Goal: Task Accomplishment & Management: Manage account settings

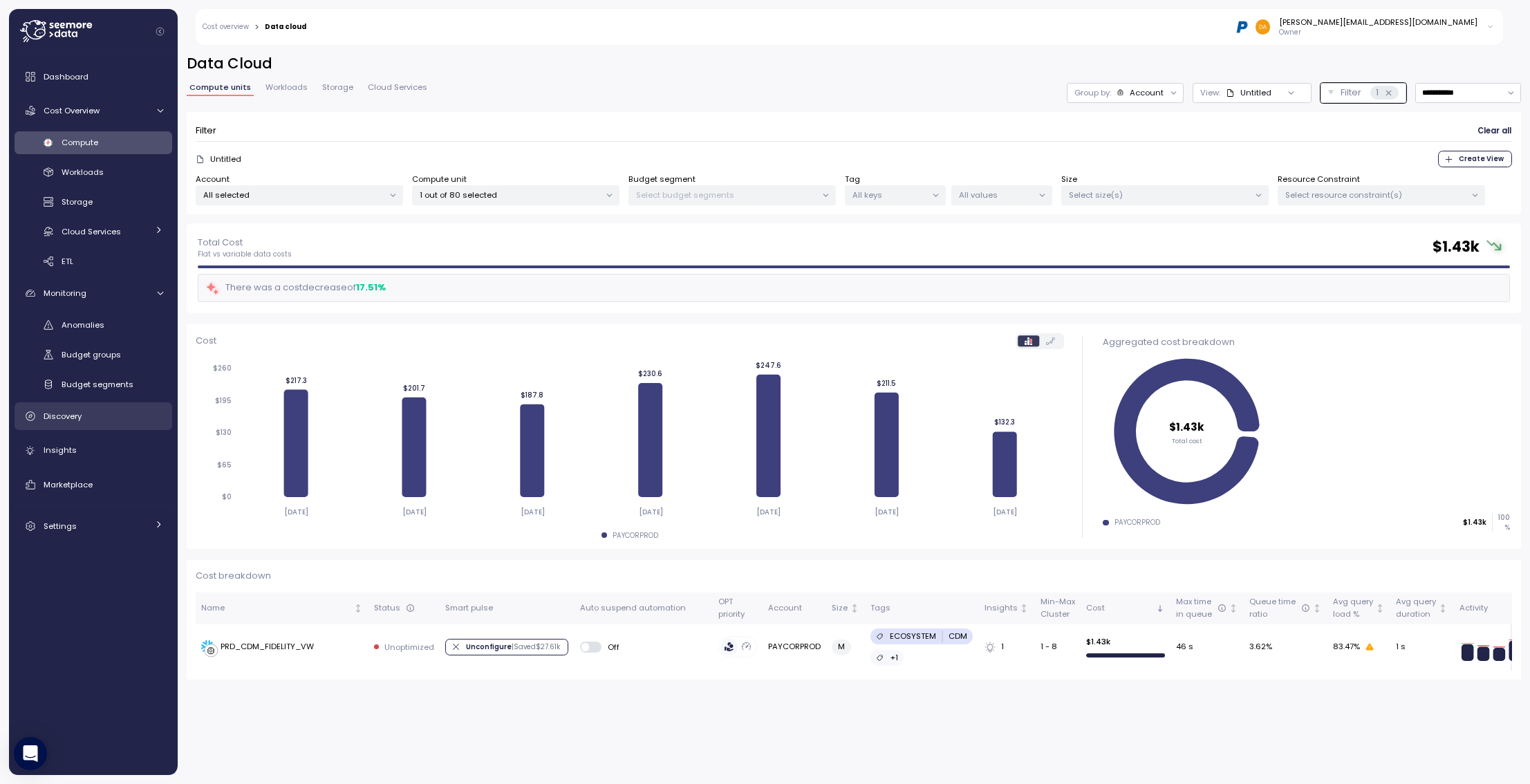
click at [68, 412] on span "Discovery" at bounding box center [62, 416] width 38 height 11
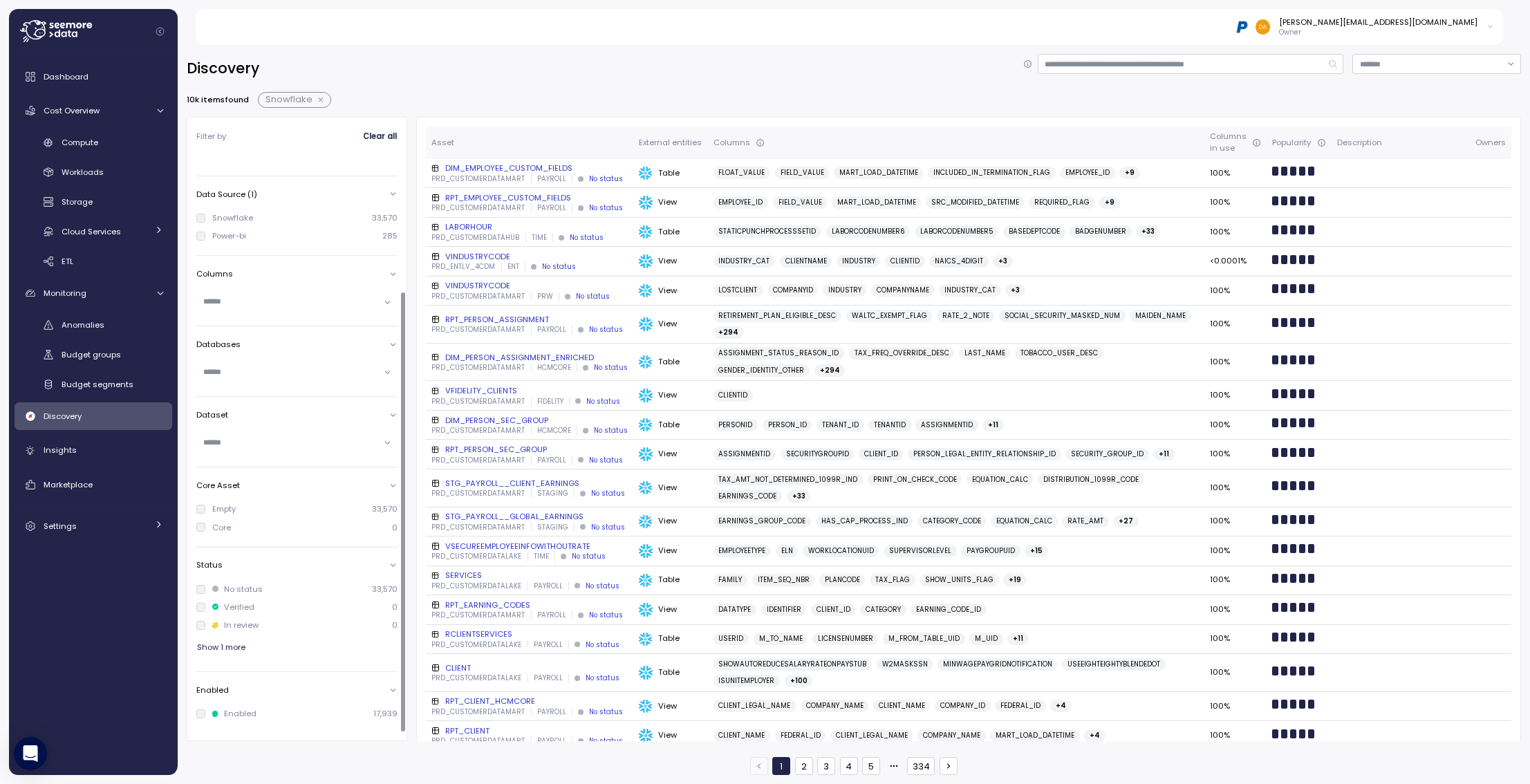
scroll to position [178, 0]
drag, startPoint x: 375, startPoint y: 712, endPoint x: 401, endPoint y: 705, distance: 26.9
click at [401, 705] on div "Account PAYCORPROD 33,570 Entities External Entities Data Source (1) Snowflake …" at bounding box center [301, 444] width 211 height 576
drag, startPoint x: 478, startPoint y: 82, endPoint x: 553, endPoint y: 96, distance: 76.3
click at [478, 82] on div "Discovery" at bounding box center [854, 68] width 1334 height 29
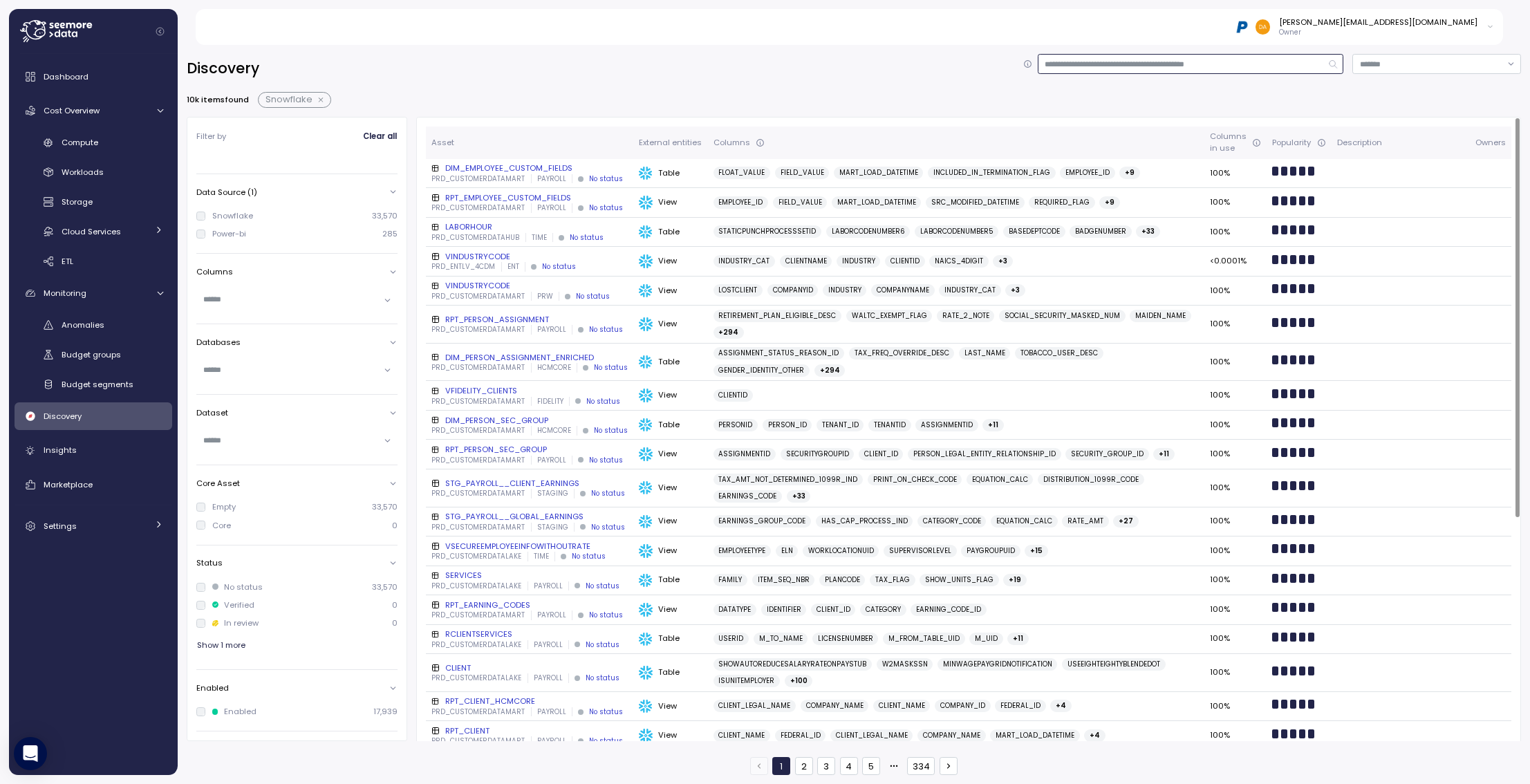
click at [1084, 69] on input at bounding box center [1192, 63] width 307 height 20
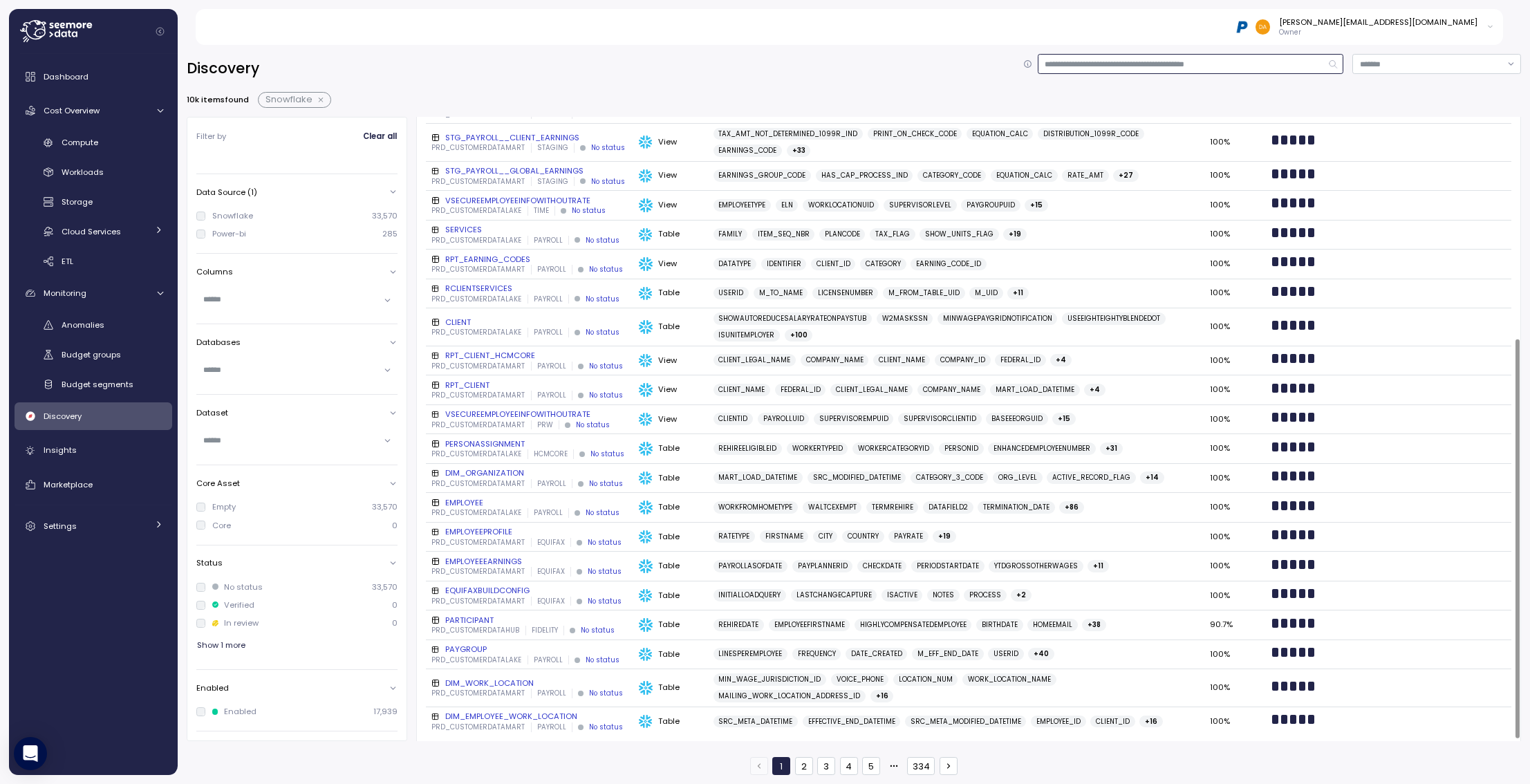
scroll to position [350, 0]
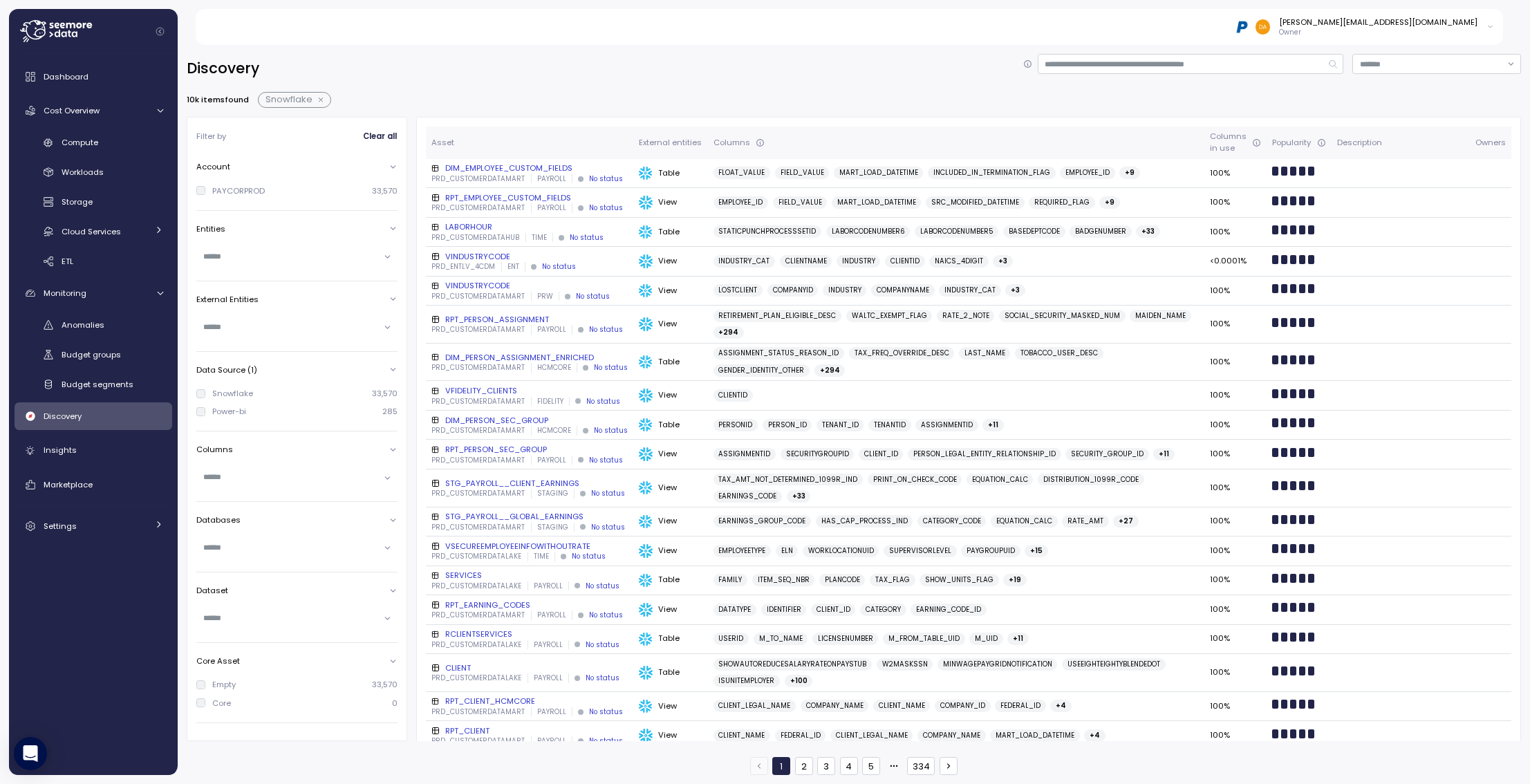
scroll to position [350, 0]
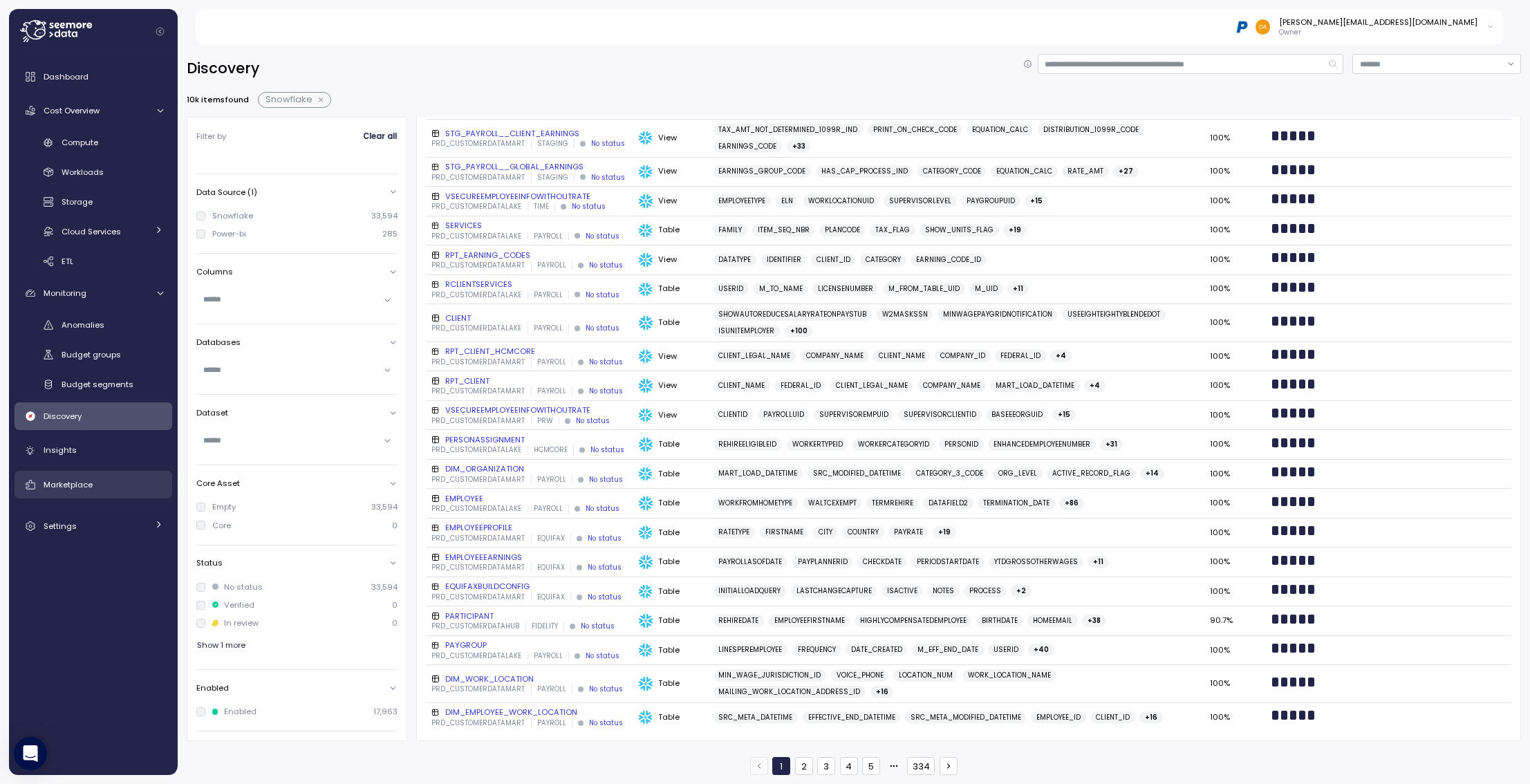
drag, startPoint x: 69, startPoint y: 486, endPoint x: 83, endPoint y: 472, distance: 19.8
click at [70, 486] on span "Marketplace" at bounding box center [68, 484] width 49 height 11
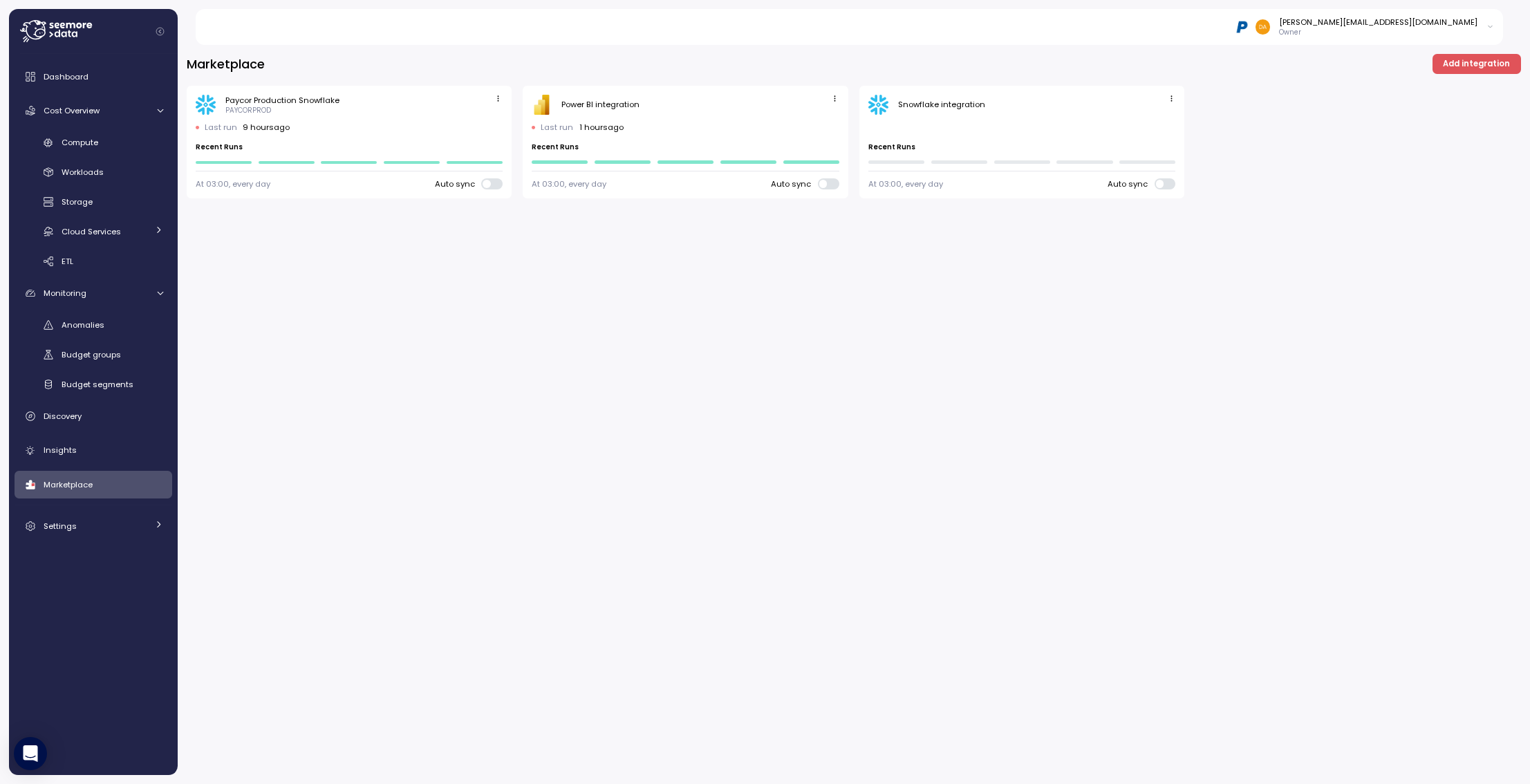
click at [835, 97] on icon "button" at bounding box center [835, 99] width 2 height 5
click at [815, 122] on div "Edit" at bounding box center [821, 125] width 25 height 12
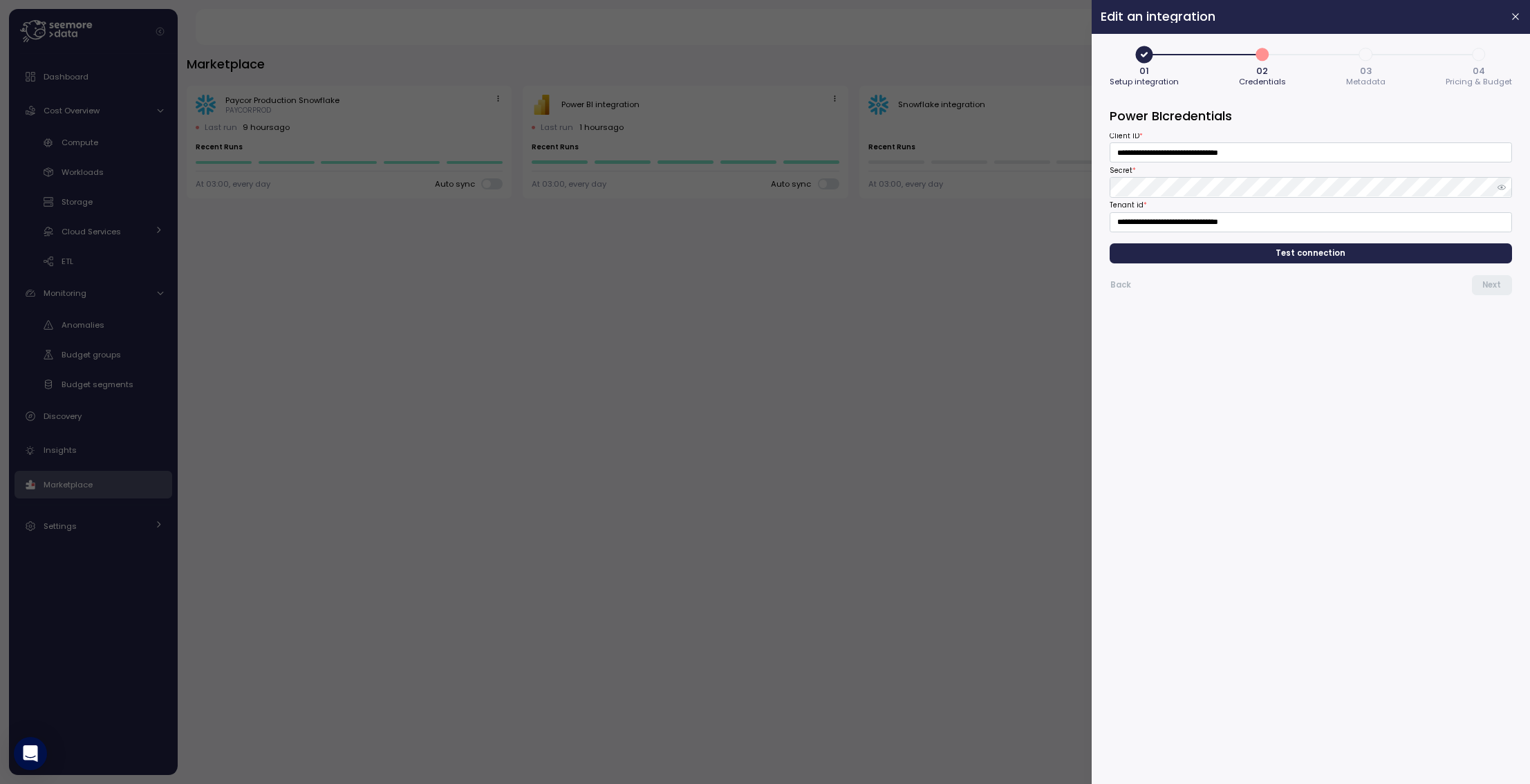
click at [1250, 252] on span "Test connection" at bounding box center [1311, 253] width 381 height 18
click at [1494, 282] on span "Next" at bounding box center [1491, 285] width 19 height 18
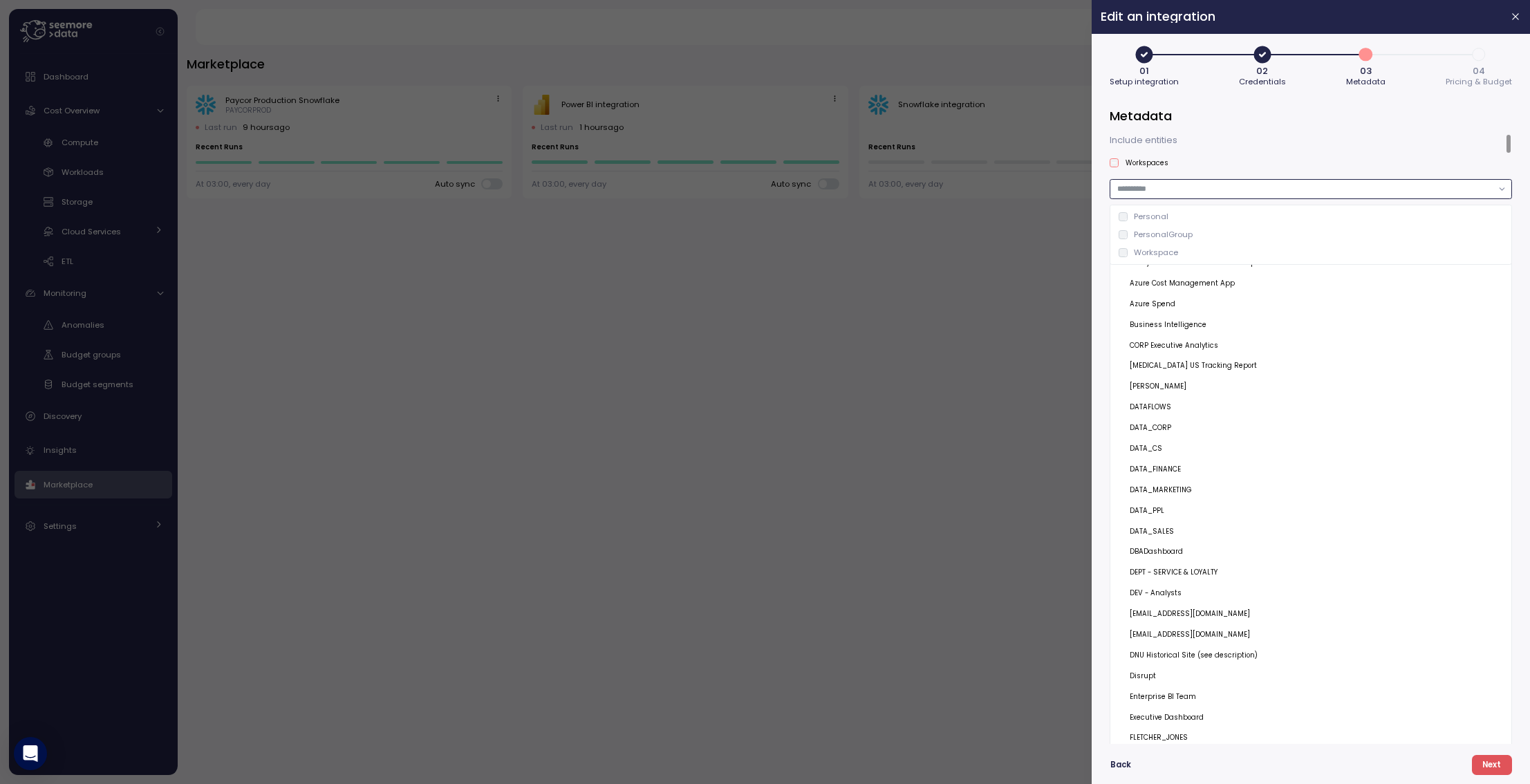
click at [1230, 191] on input "text" at bounding box center [1304, 189] width 375 height 12
type input "*"
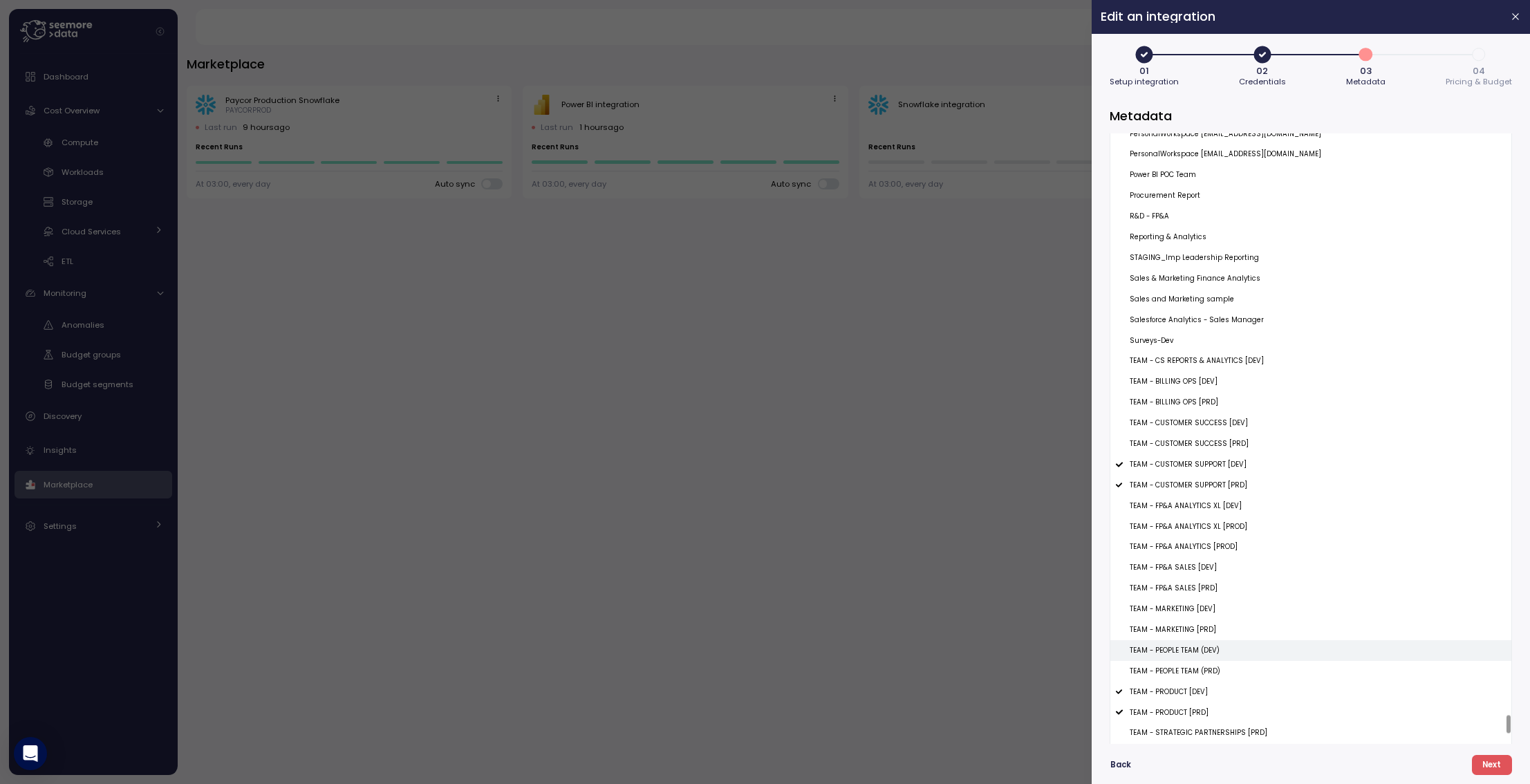
scroll to position [19492, 0]
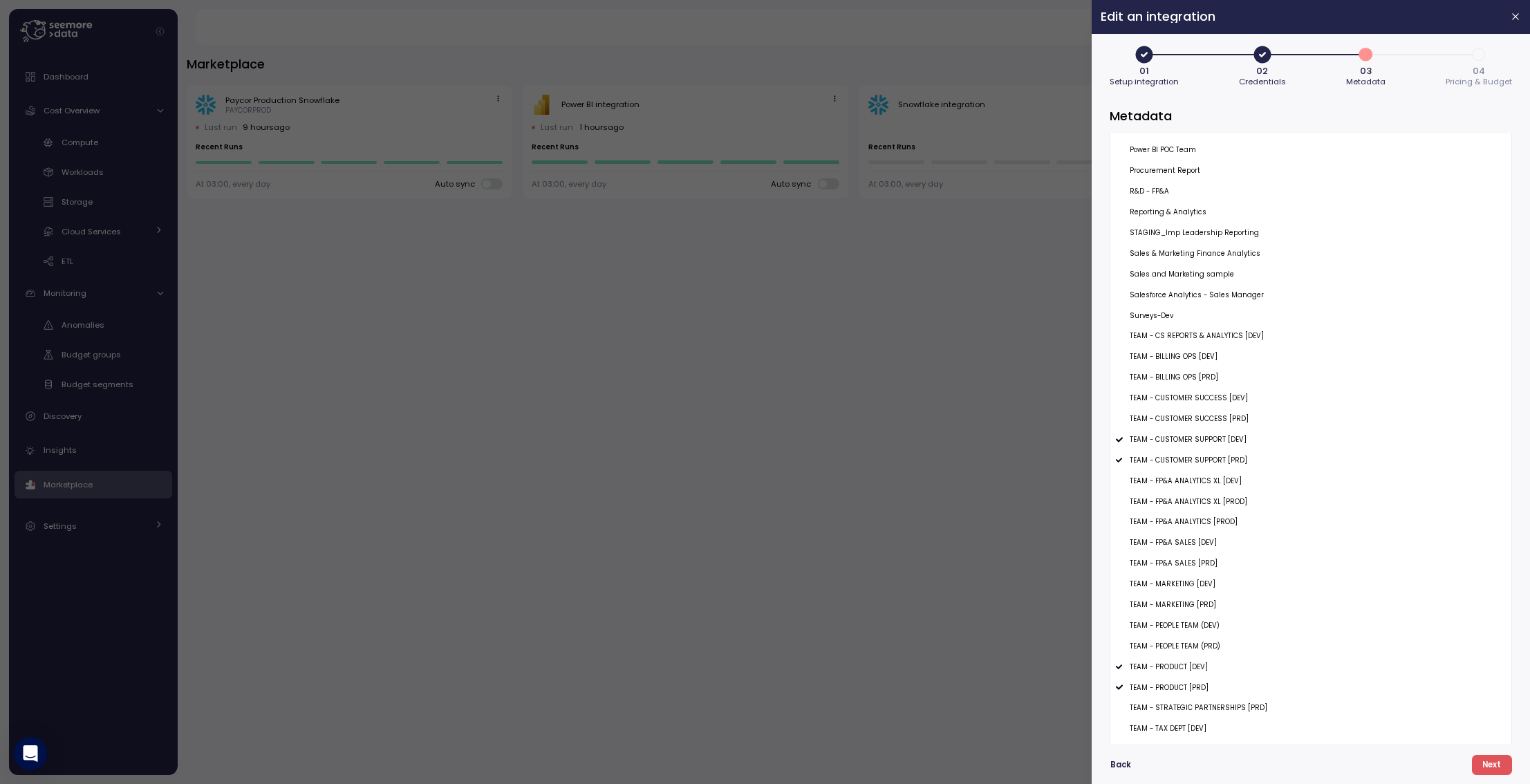
click at [1297, 21] on h2 "Edit an integration" at bounding box center [1300, 17] width 398 height 12
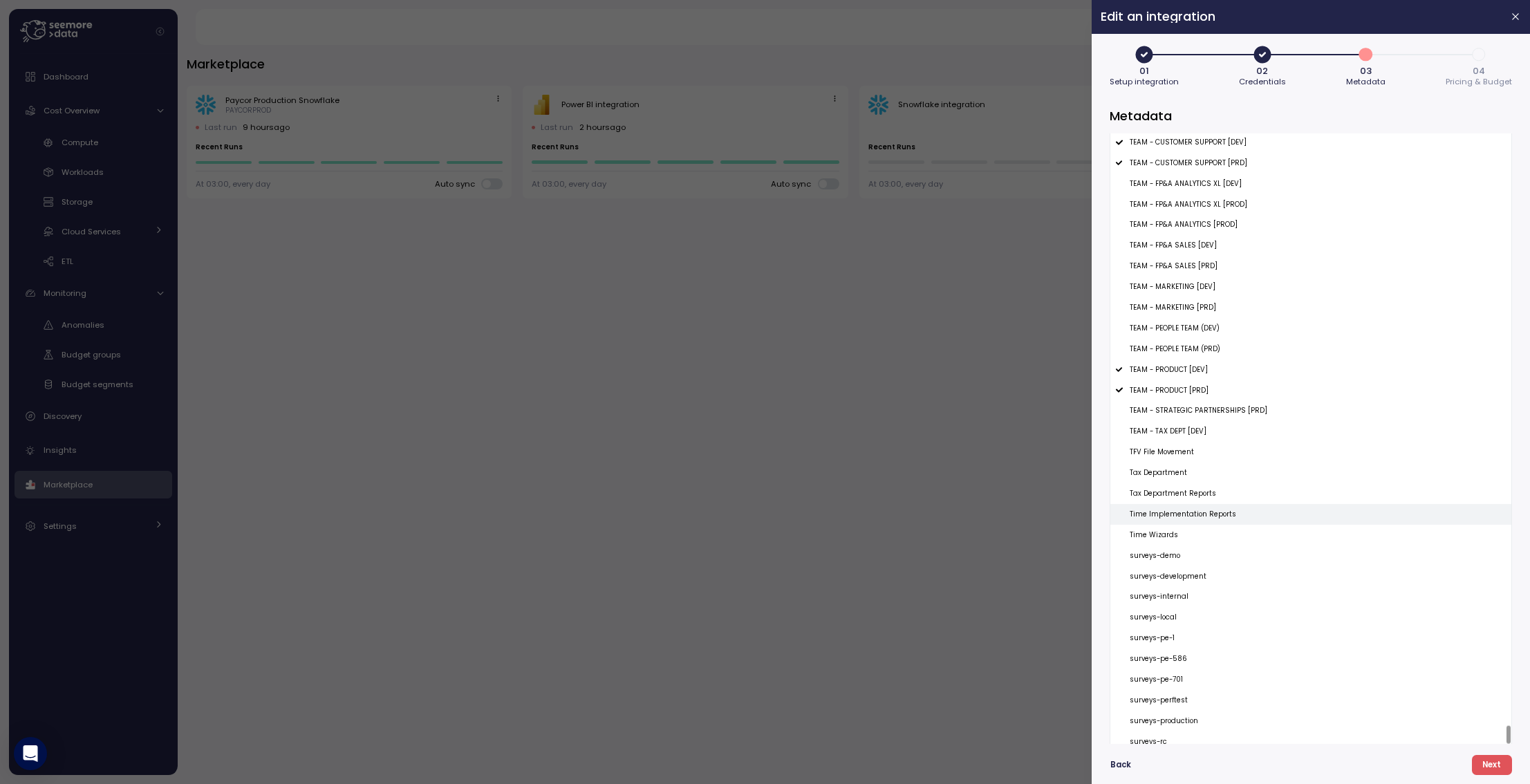
scroll to position [19797, 0]
click at [1119, 759] on span "Back" at bounding box center [1121, 765] width 21 height 18
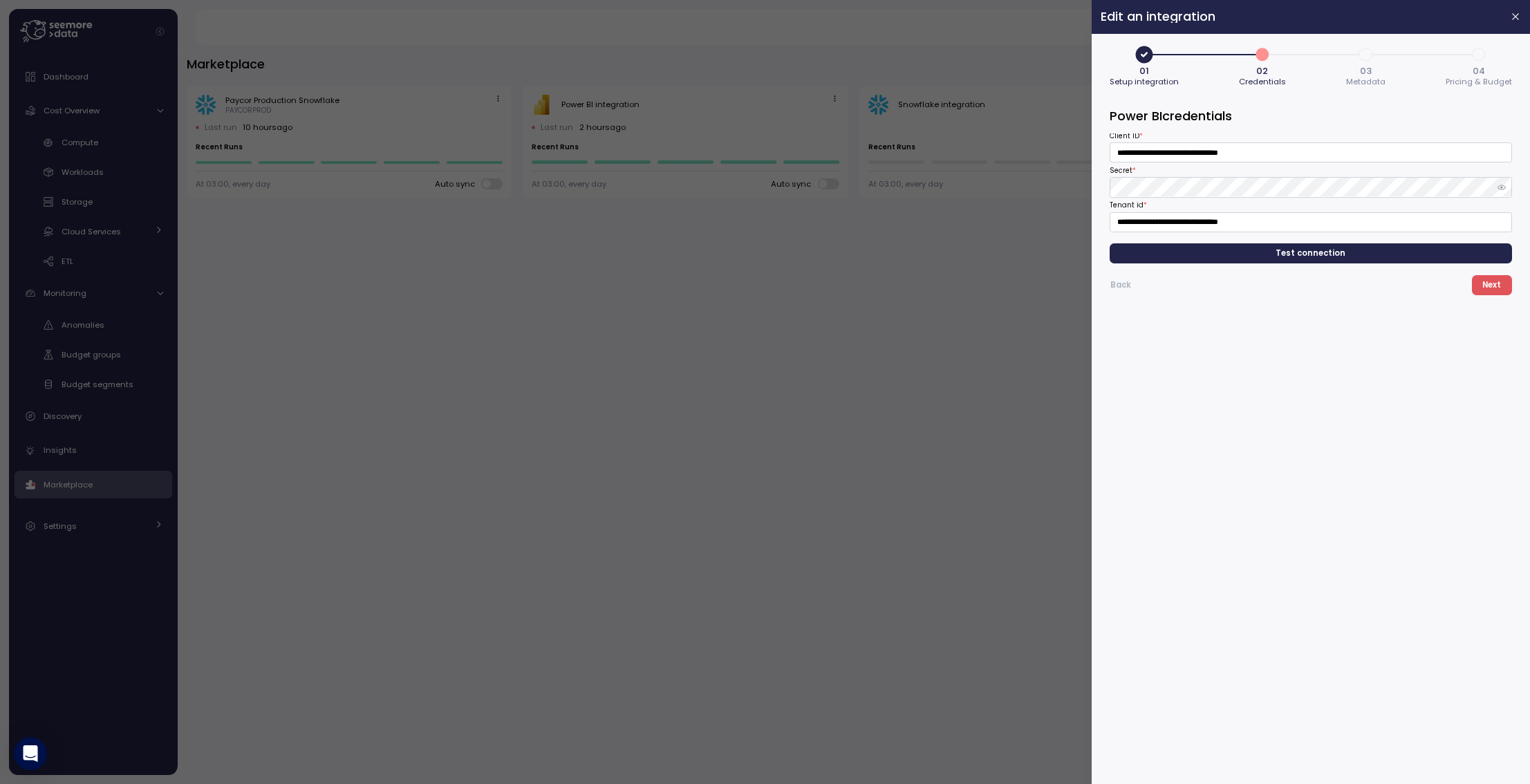
click at [1244, 255] on span "Test connection" at bounding box center [1311, 253] width 381 height 18
click at [1500, 285] on span "Next" at bounding box center [1491, 285] width 19 height 18
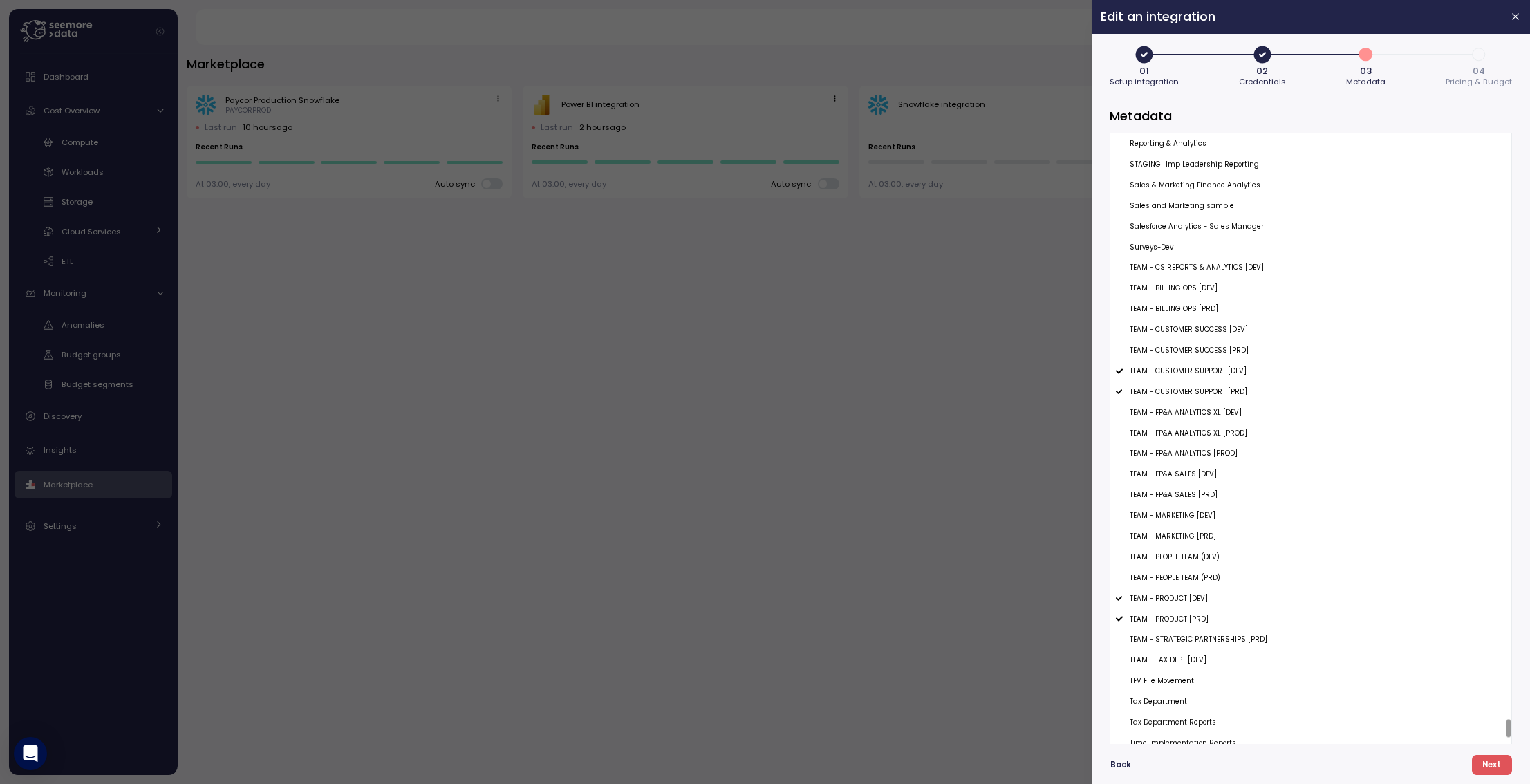
scroll to position [19583, 0]
click at [1507, 729] on div at bounding box center [1509, 728] width 4 height 18
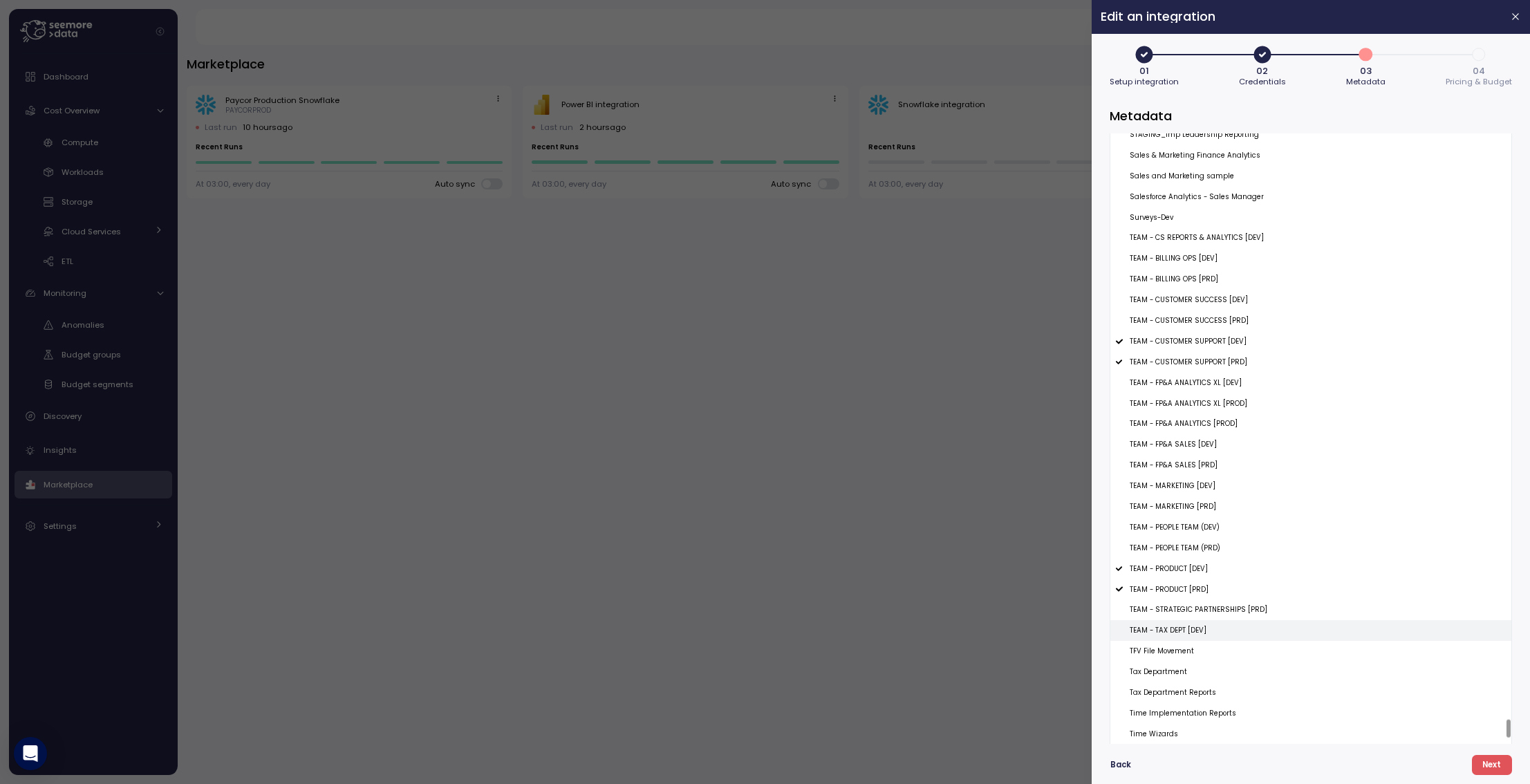
scroll to position [19521, 0]
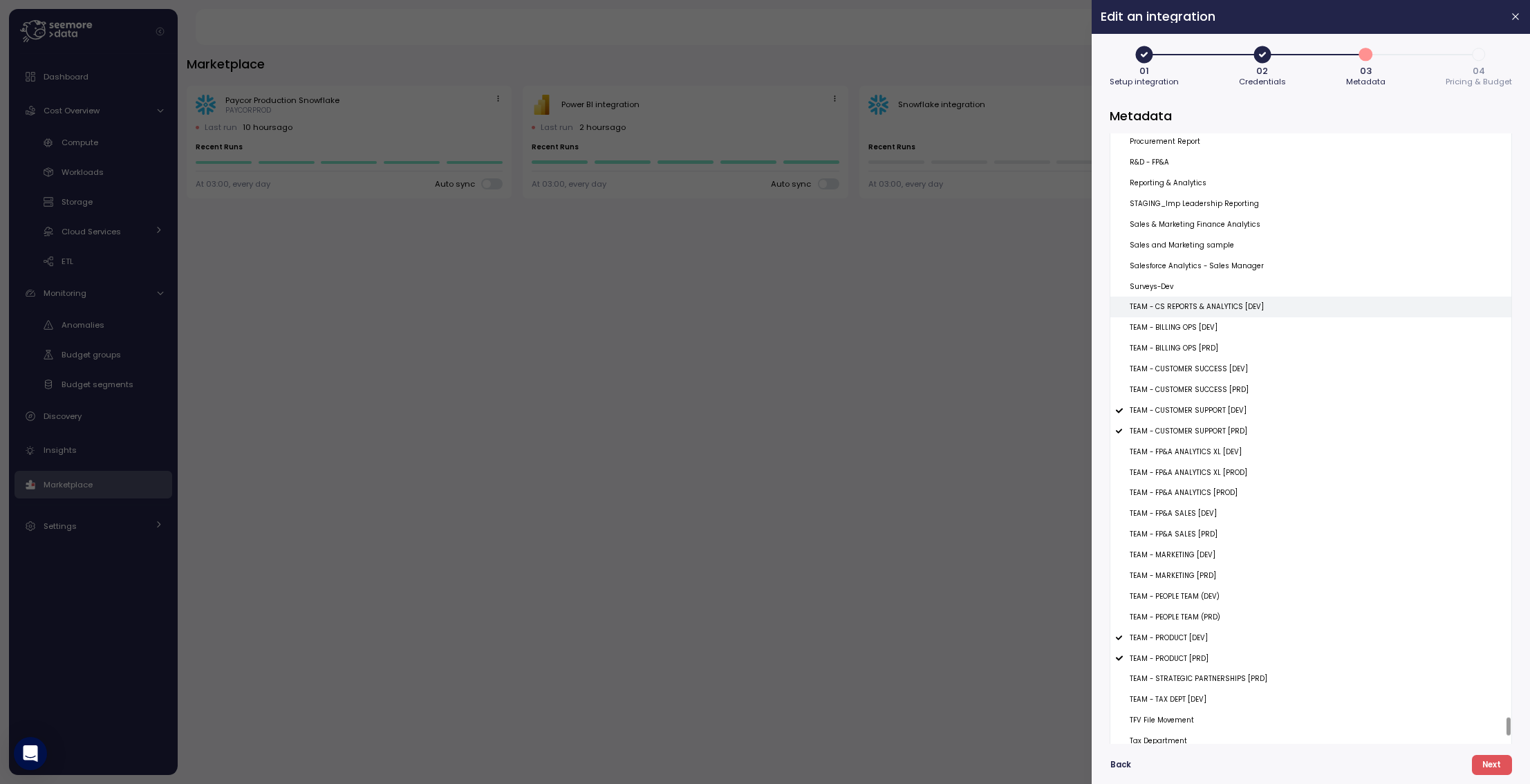
click at [1170, 310] on p "TEAM - CS REPORTS & ANALYTICS [DEV]" at bounding box center [1197, 307] width 134 height 10
click at [1497, 768] on span "Next" at bounding box center [1491, 765] width 19 height 18
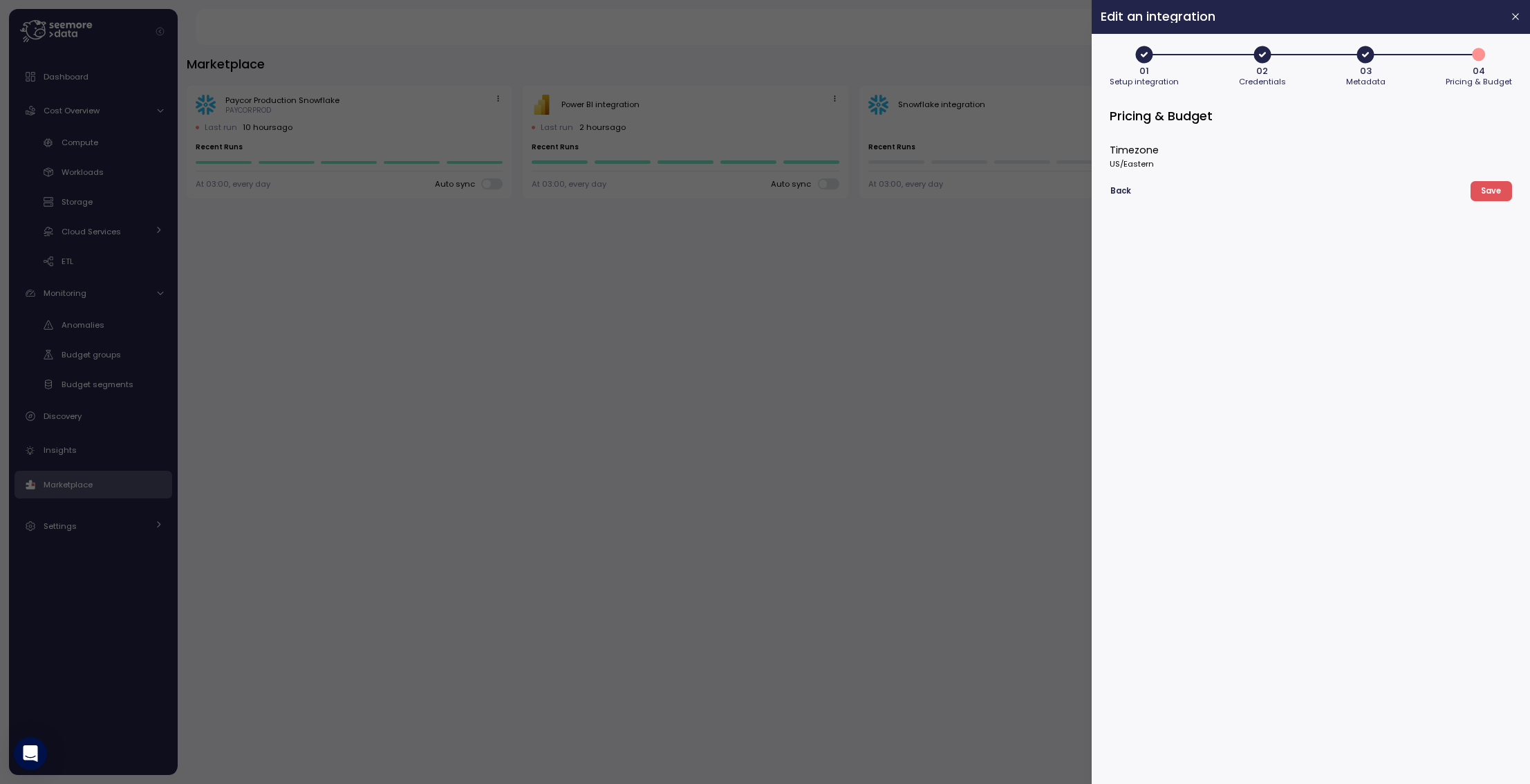
click at [1499, 181] on form "Pricing & Budget Timezone US/Eastern Back Save" at bounding box center [1311, 441] width 403 height 668
click at [1485, 189] on span "Save" at bounding box center [1491, 190] width 20 height 18
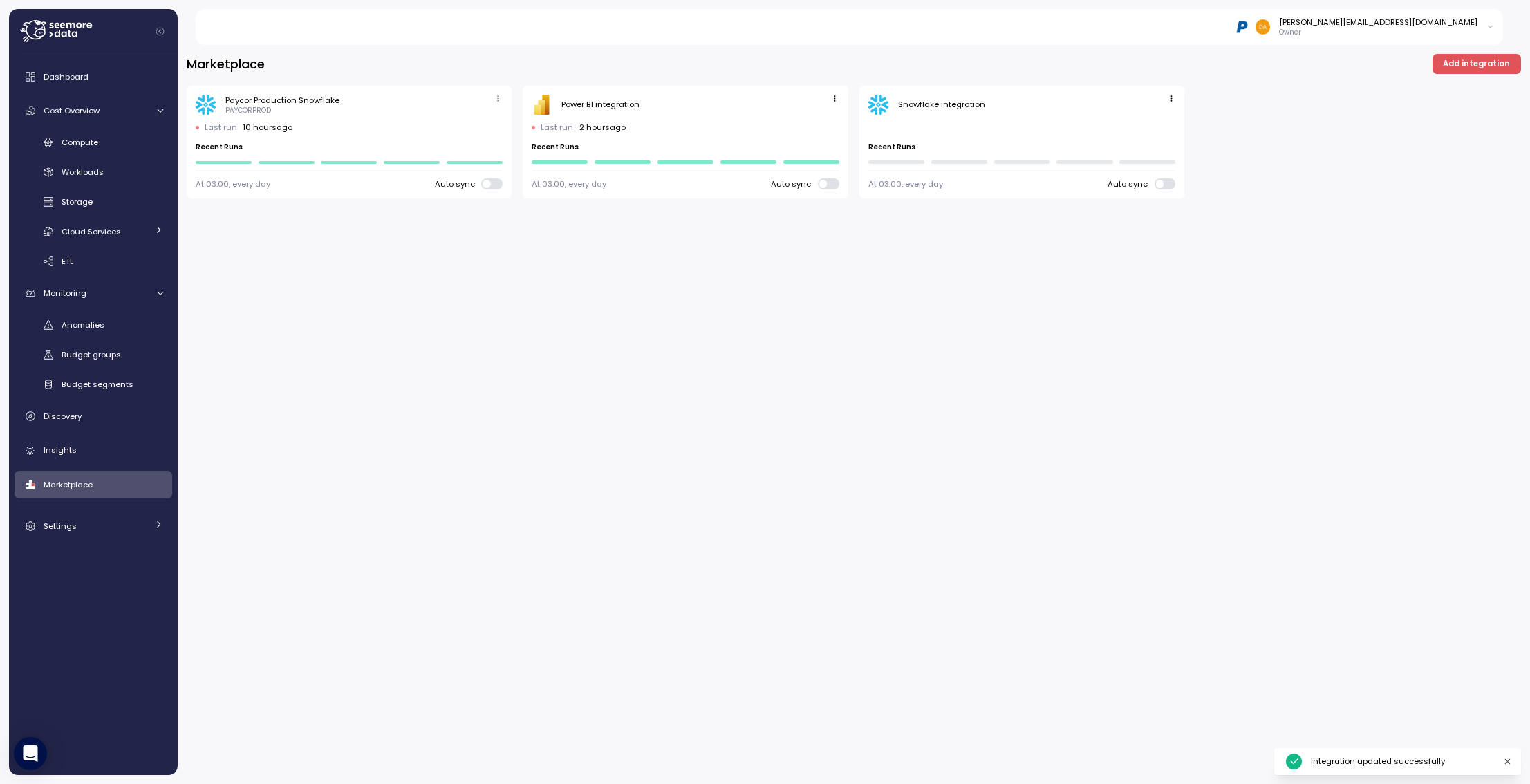
click at [836, 94] on span "button" at bounding box center [835, 99] width 14 height 14
click at [817, 121] on div "Edit" at bounding box center [821, 125] width 25 height 12
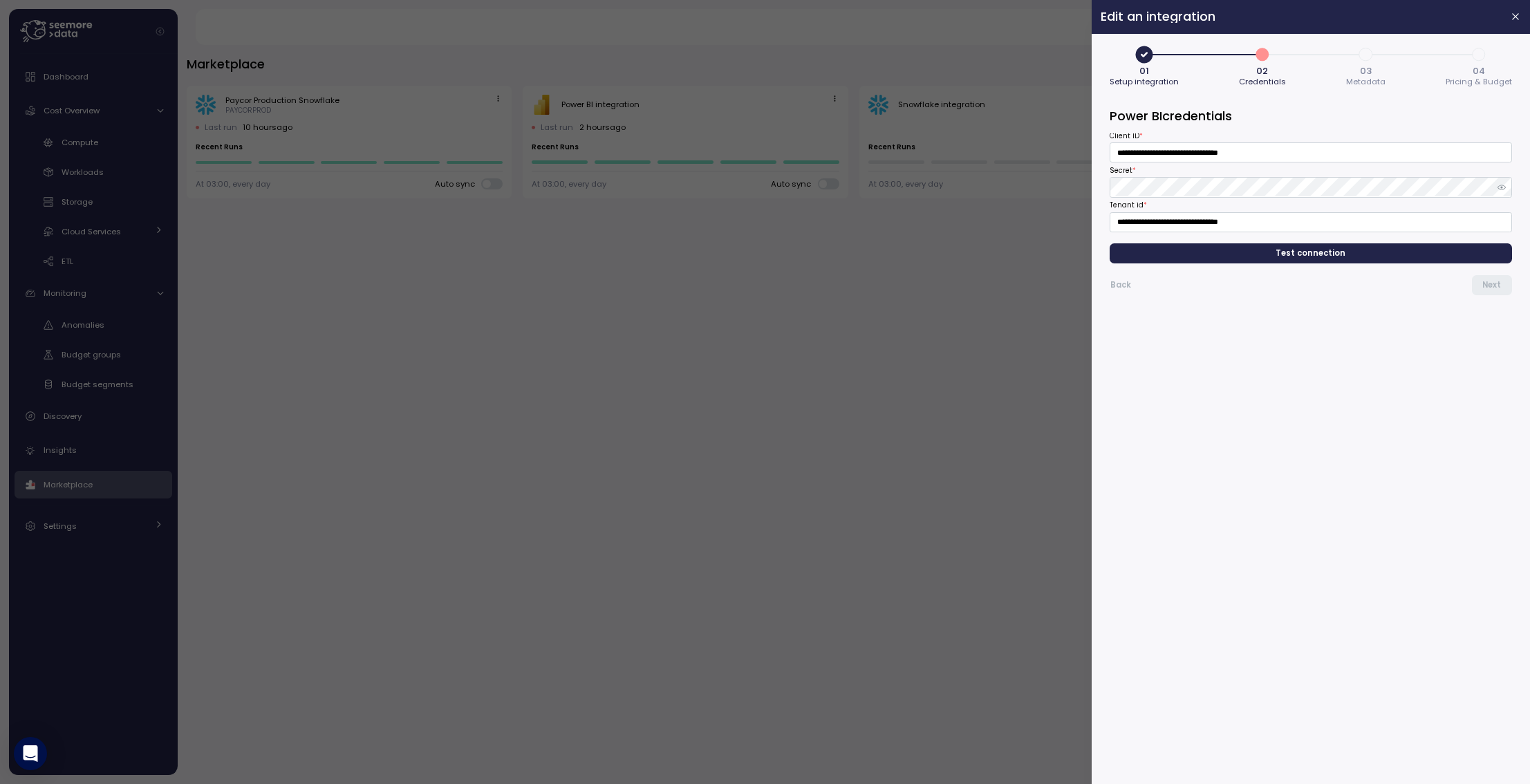
click at [1230, 252] on span "Test connection" at bounding box center [1311, 253] width 381 height 18
click at [1482, 283] on button "Next" at bounding box center [1493, 285] width 41 height 20
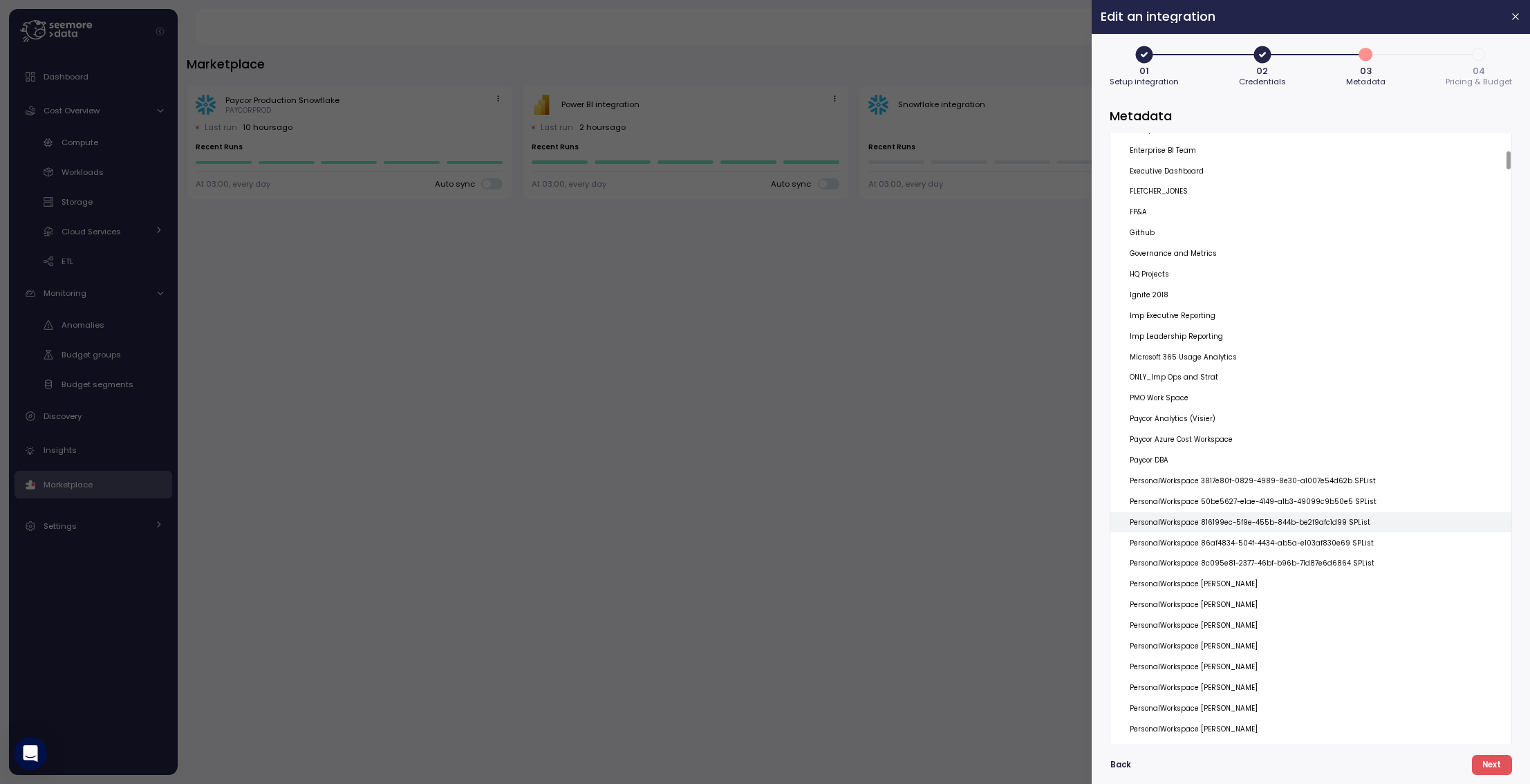
scroll to position [553, 0]
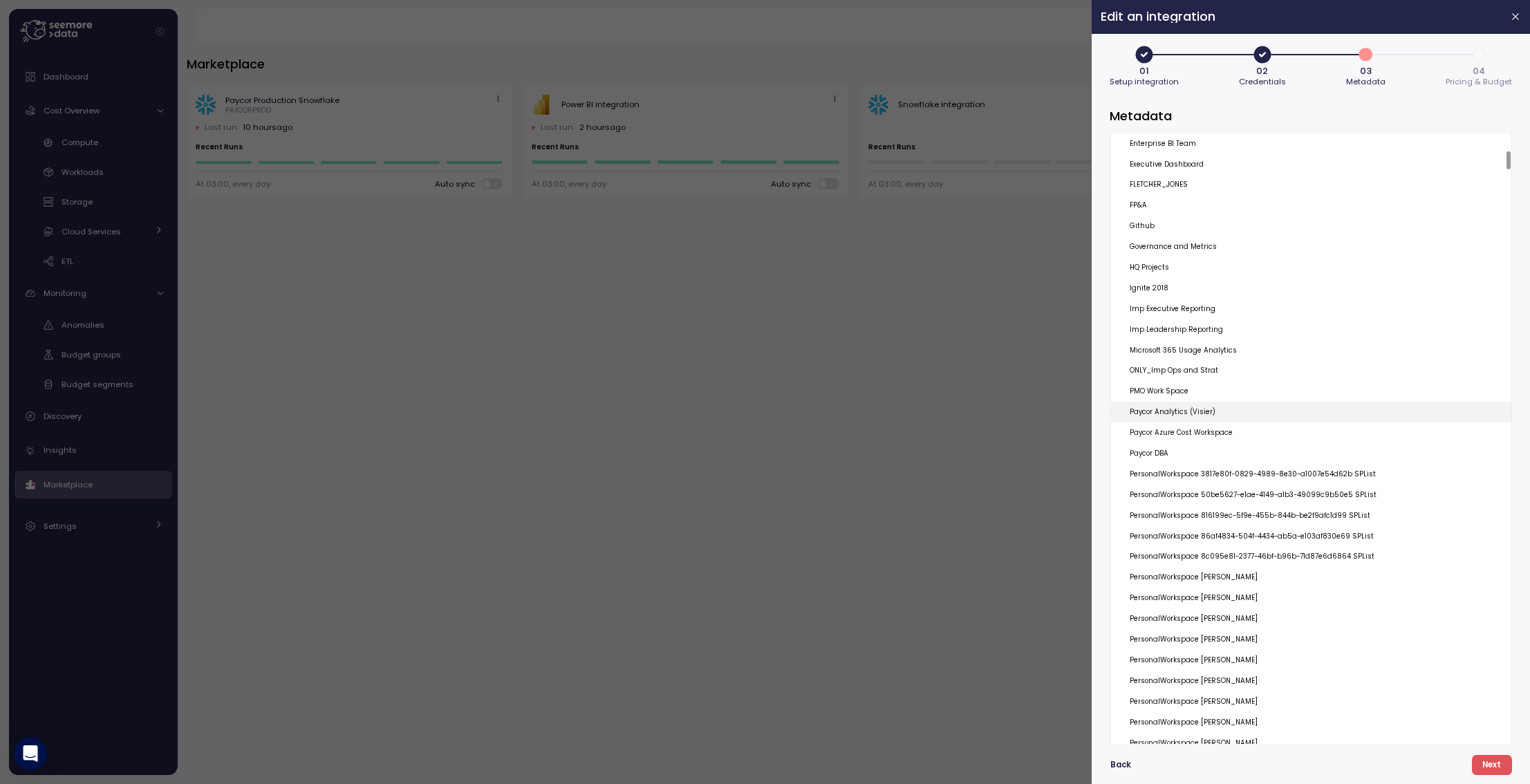
click at [1180, 409] on p "Paycor Analytics (Visier)" at bounding box center [1172, 411] width 85 height 10
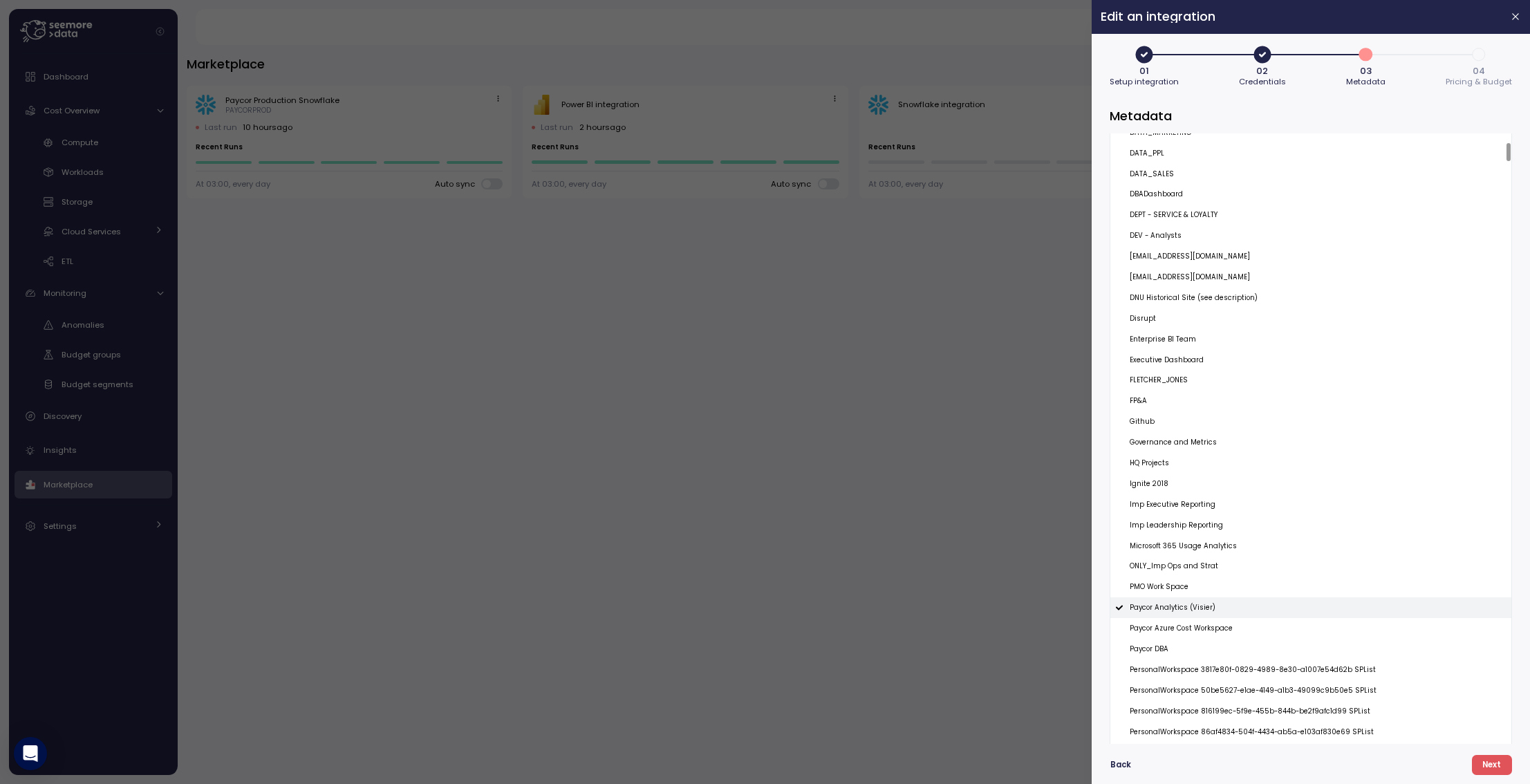
scroll to position [277, 0]
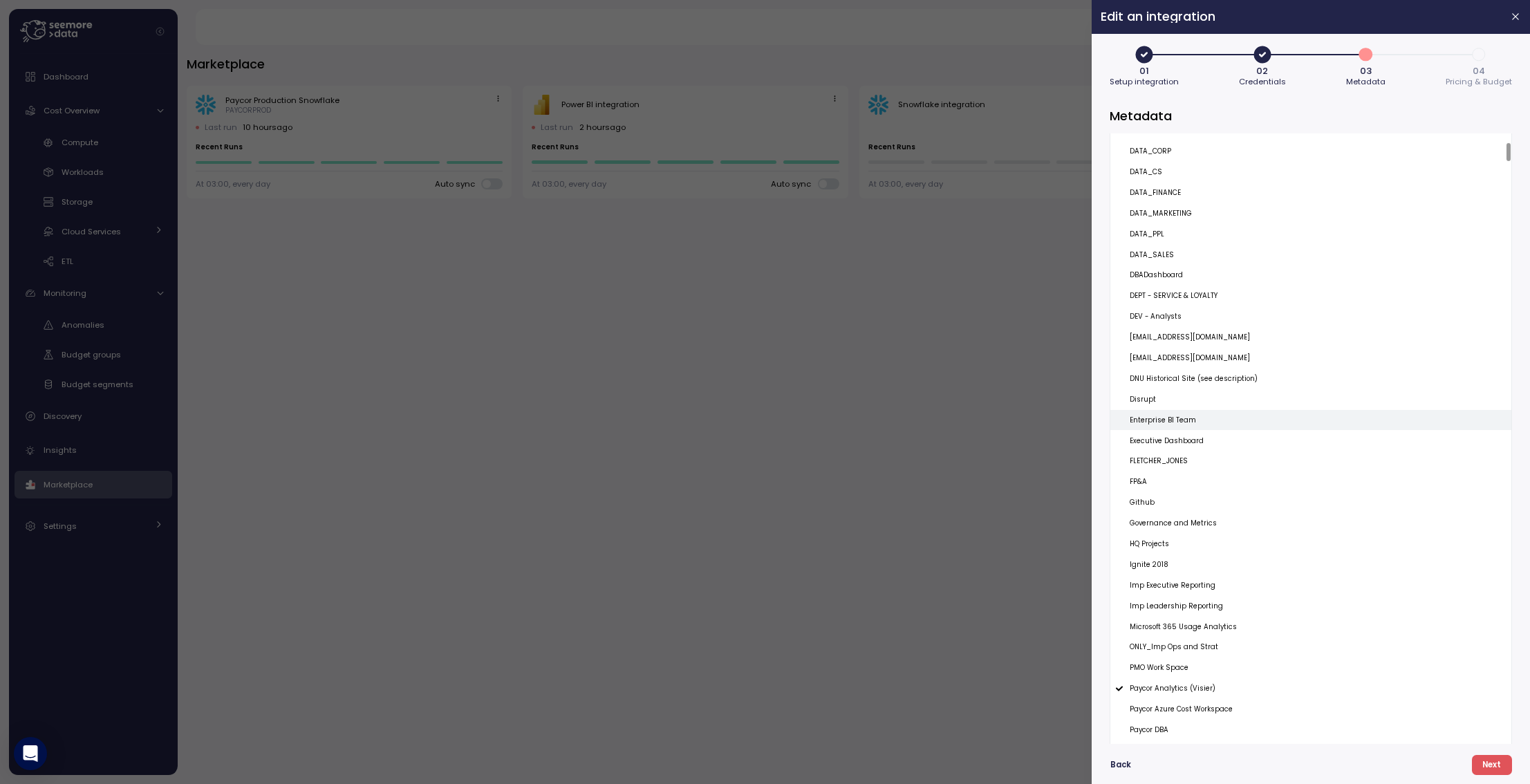
click at [1180, 419] on p "Enterprise BI Team" at bounding box center [1162, 420] width 66 height 10
click at [1167, 439] on p "Executive Dashboard" at bounding box center [1167, 440] width 74 height 10
click at [1166, 443] on p "Executive Dashboard" at bounding box center [1167, 440] width 74 height 10
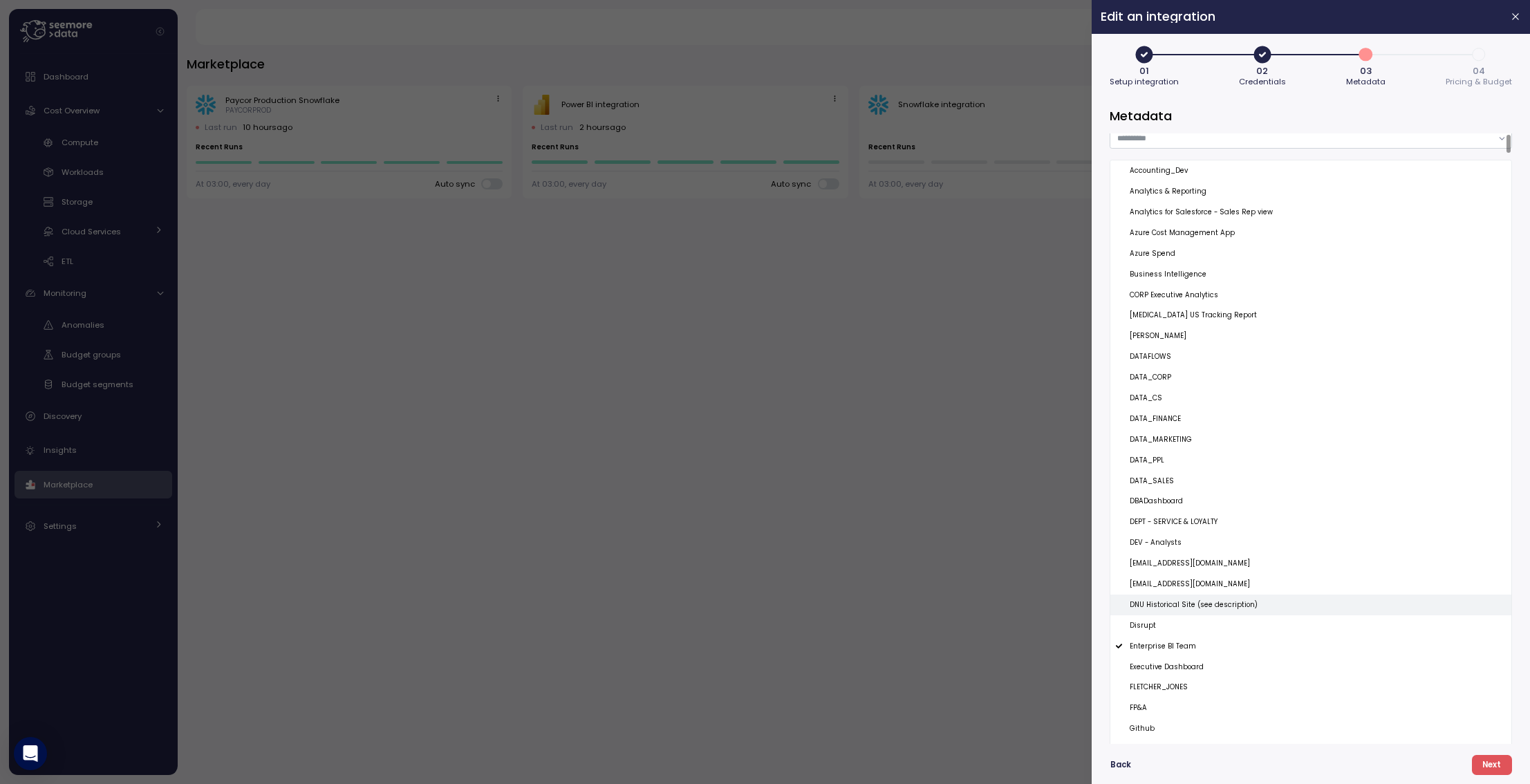
scroll to position [0, 0]
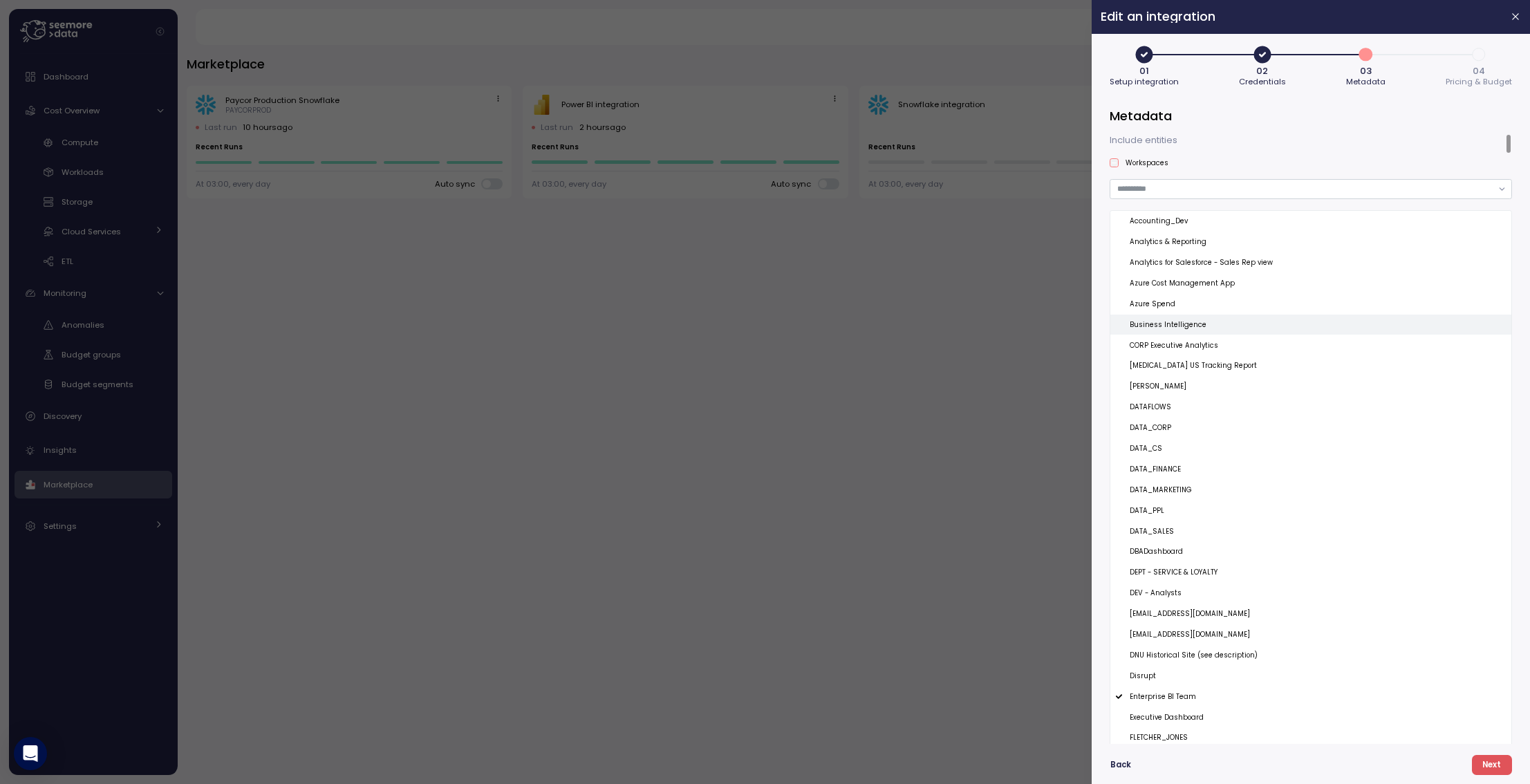
click at [1162, 325] on p "Business Intelligence" at bounding box center [1168, 324] width 77 height 10
click at [1160, 239] on p "Analytics & Reporting" at bounding box center [1168, 241] width 77 height 10
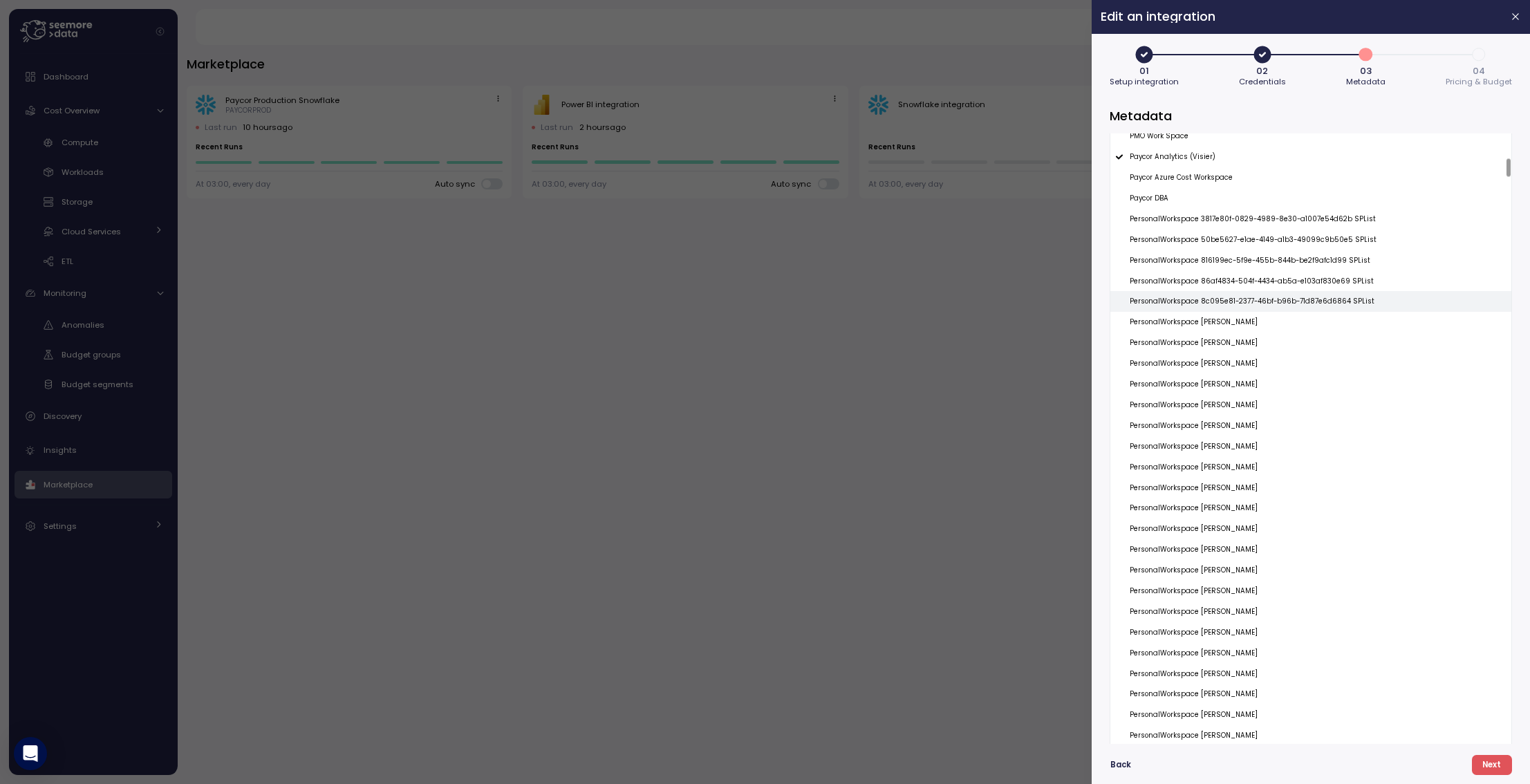
scroll to position [830, 0]
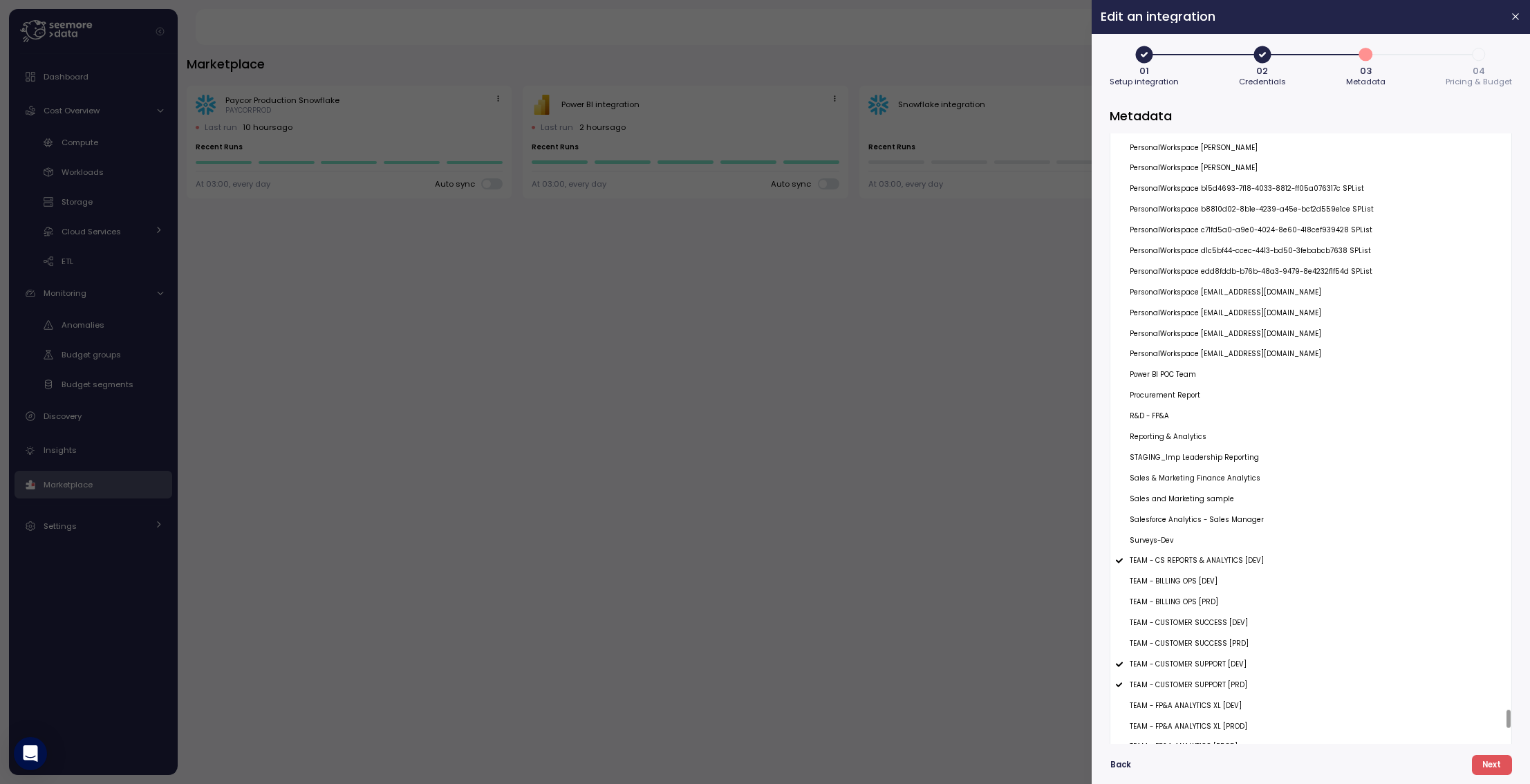
click at [1507, 716] on div at bounding box center [1509, 719] width 4 height 18
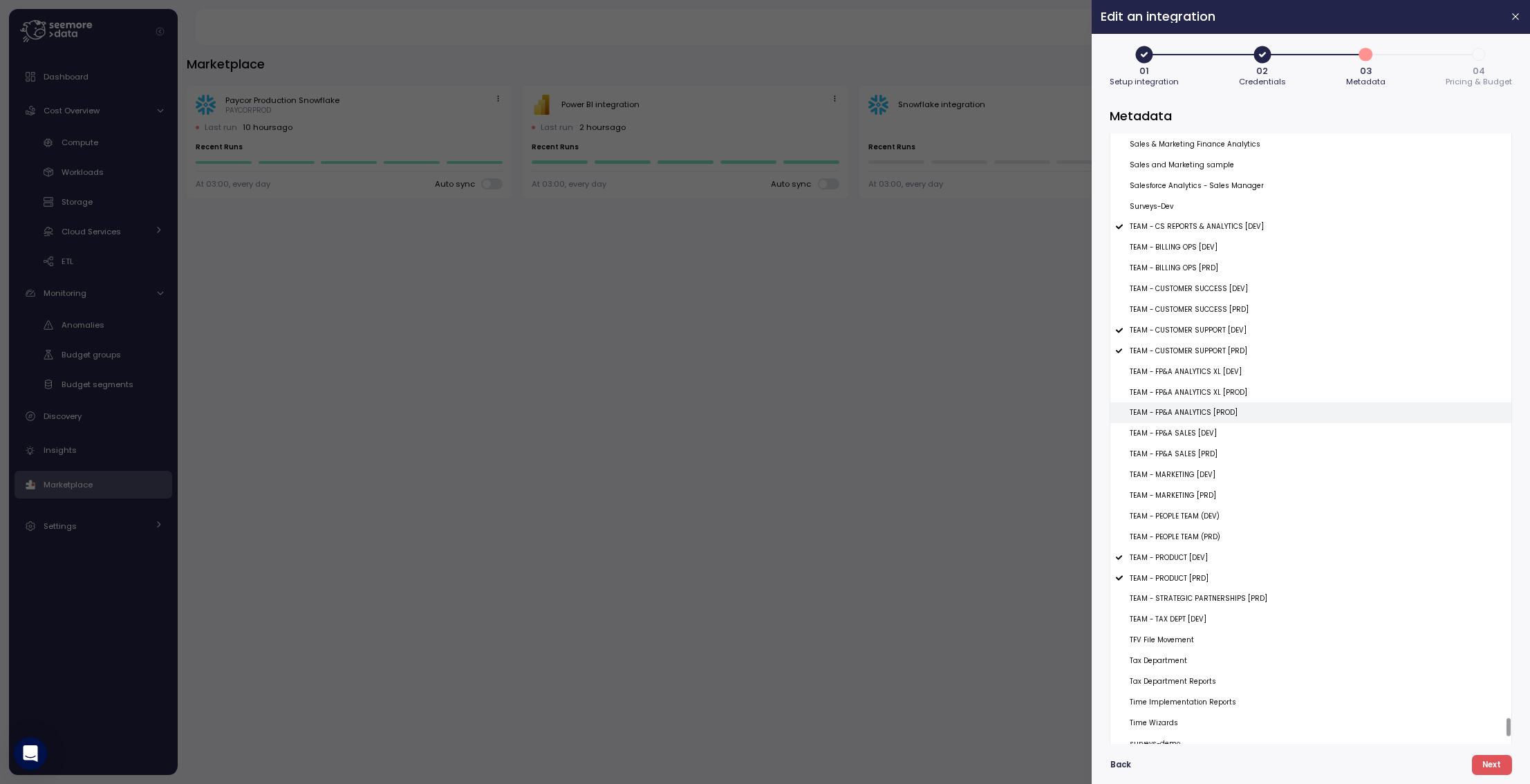
scroll to position [19612, 0]
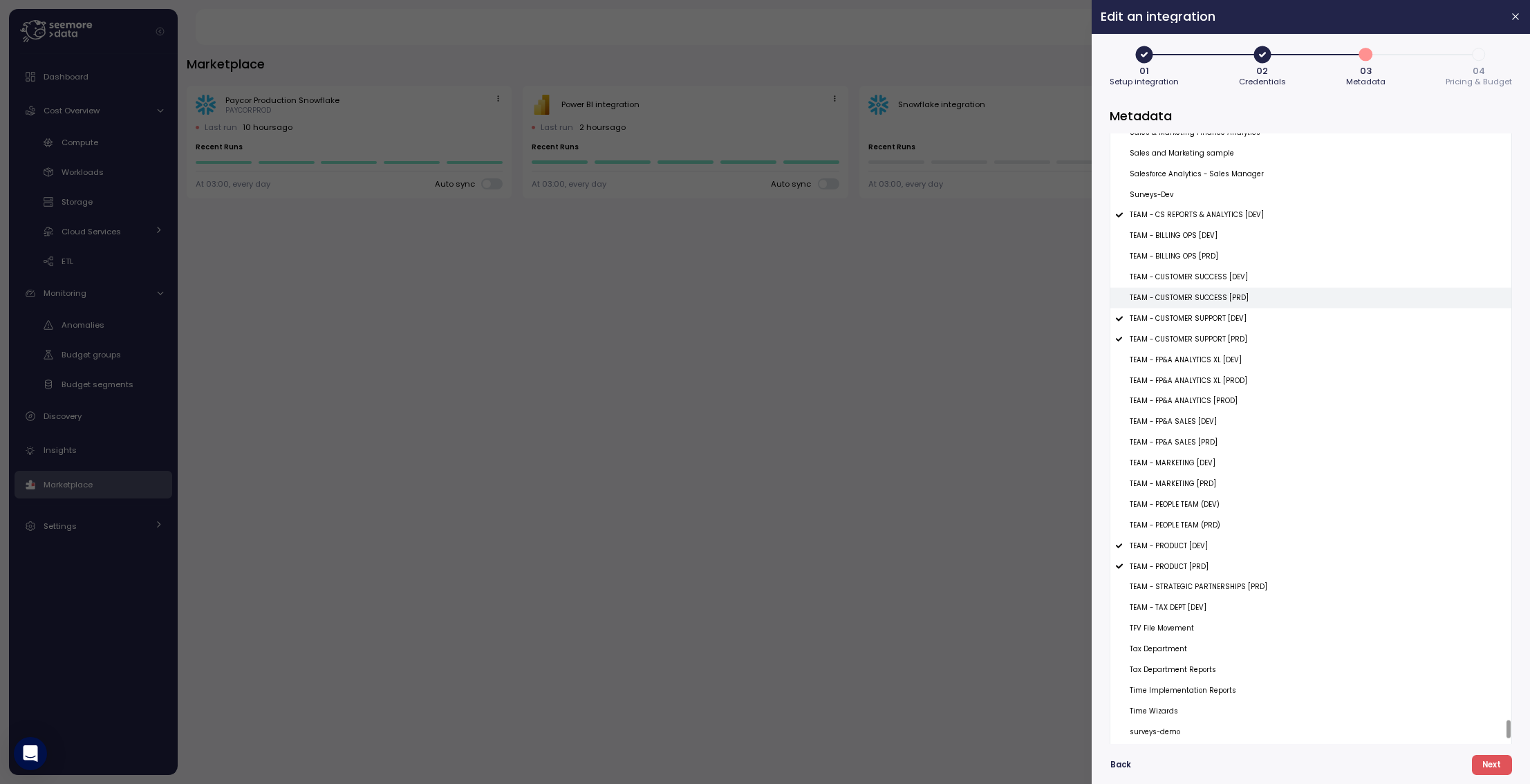
click at [1157, 299] on p "TEAM - CUSTOMER SUCCESS [PRD]" at bounding box center [1189, 298] width 119 height 10
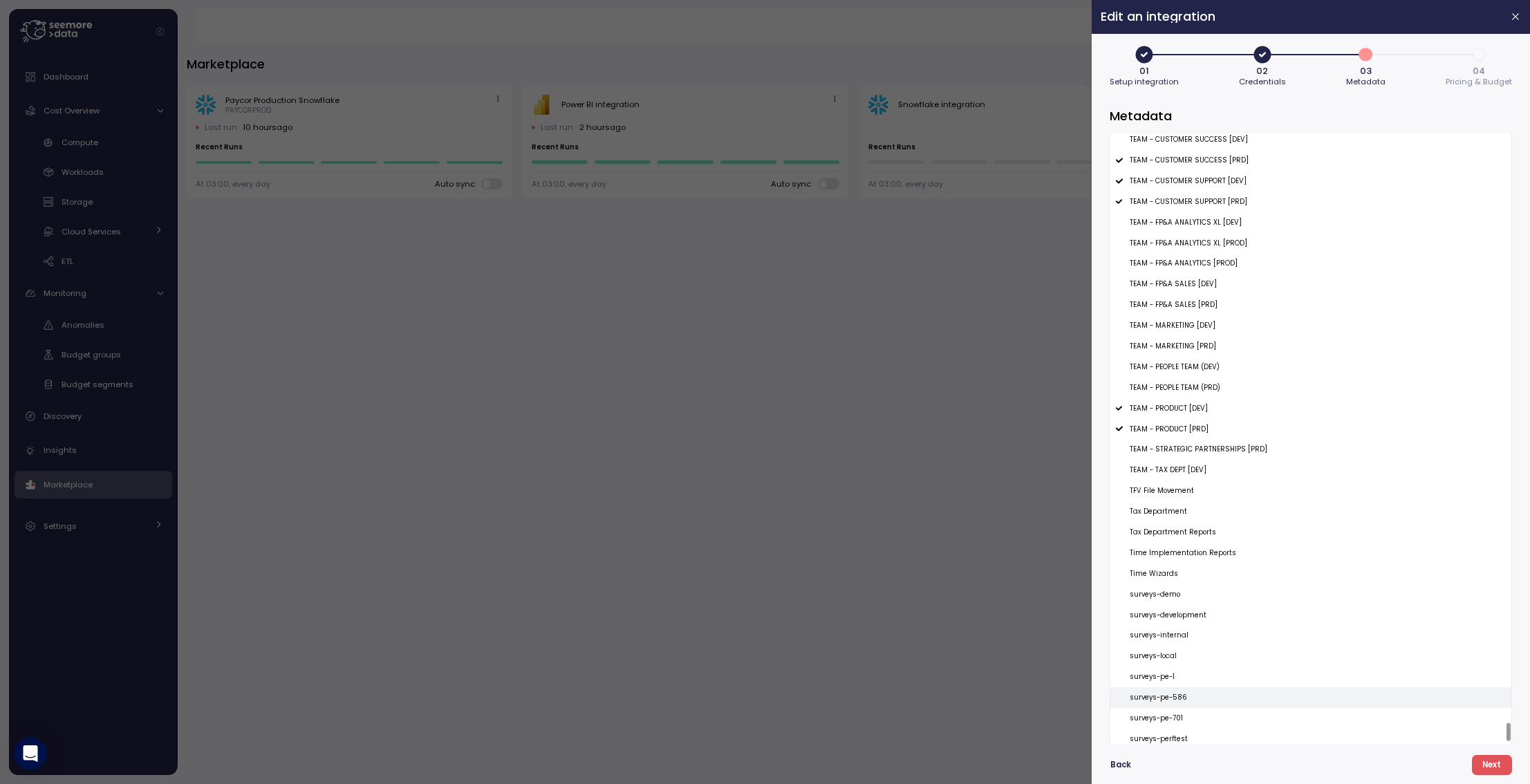
scroll to position [19797, 0]
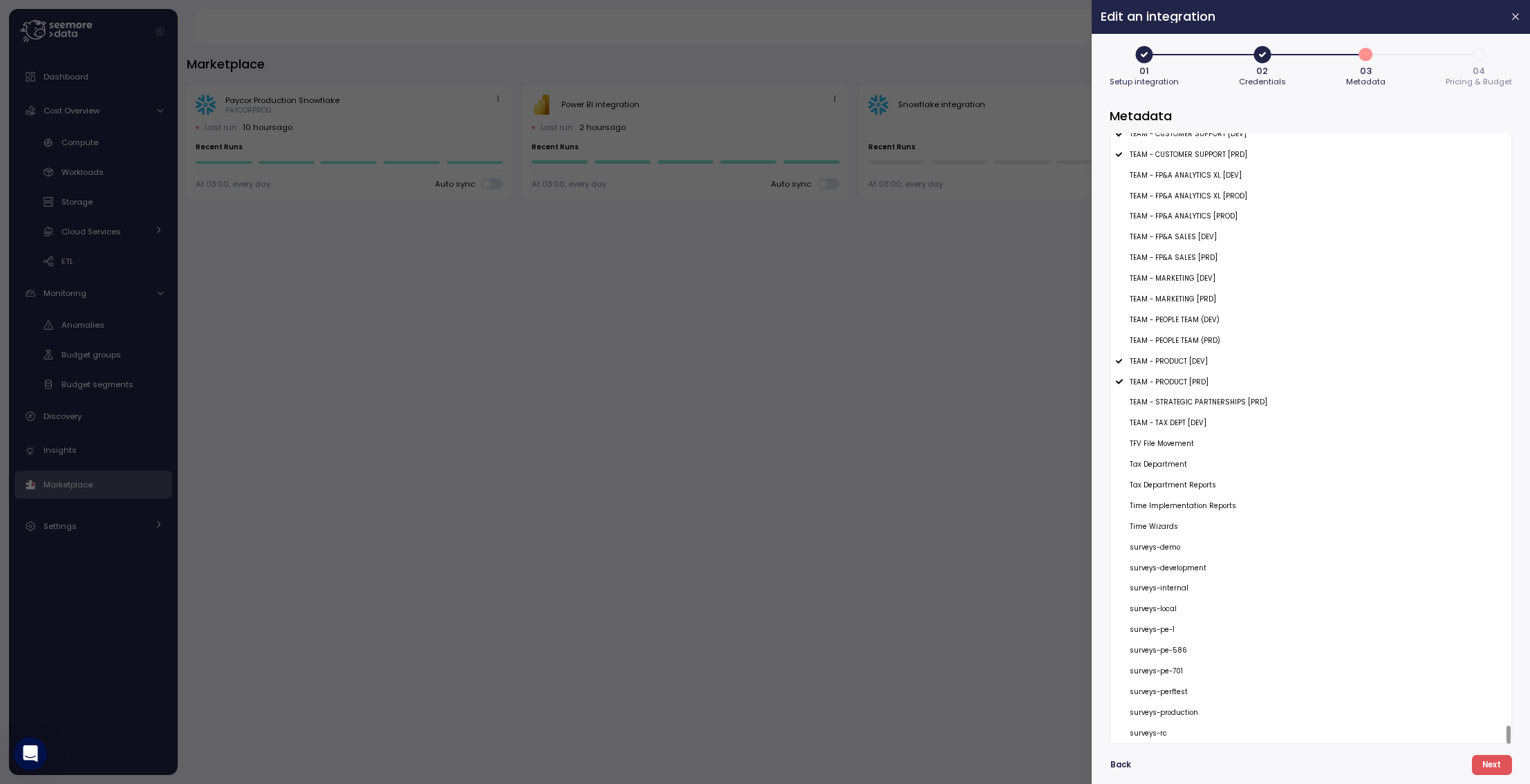
click at [1494, 764] on span "Next" at bounding box center [1491, 765] width 19 height 18
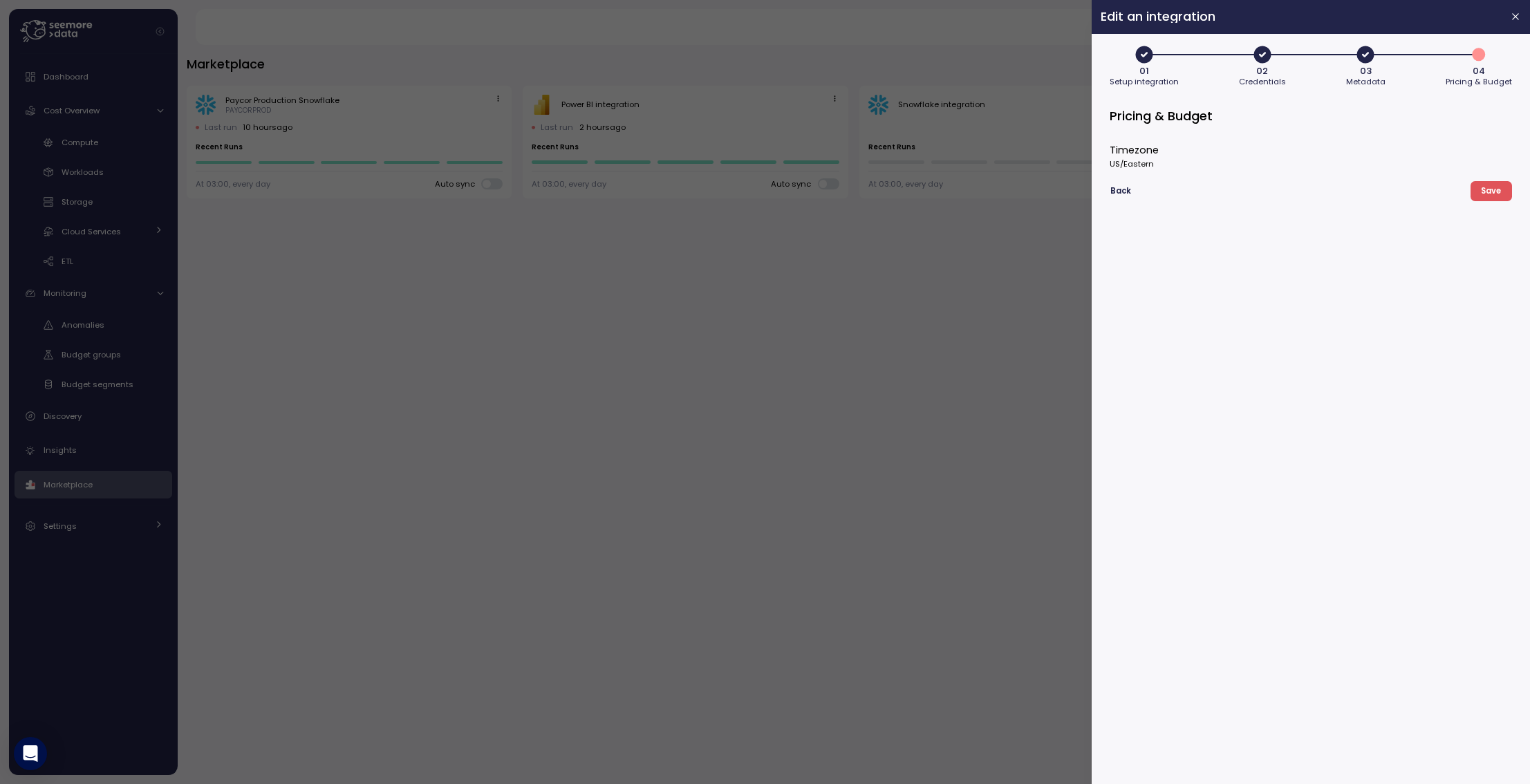
click at [1479, 194] on button "Save" at bounding box center [1491, 191] width 41 height 20
